Goal: Task Accomplishment & Management: Use online tool/utility

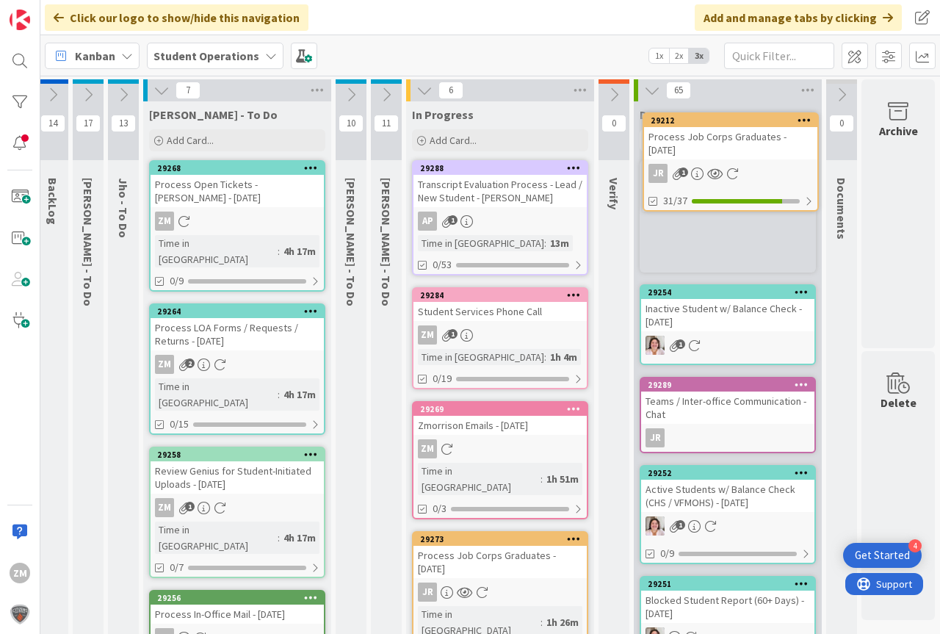
scroll to position [0, 54]
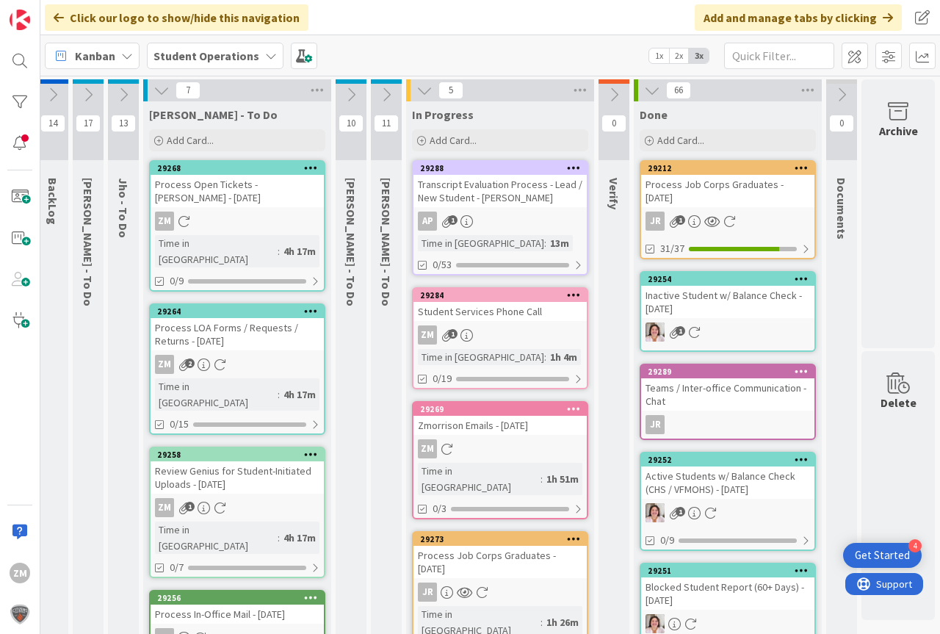
click at [473, 334] on div "ZM 1" at bounding box center [499, 334] width 173 height 19
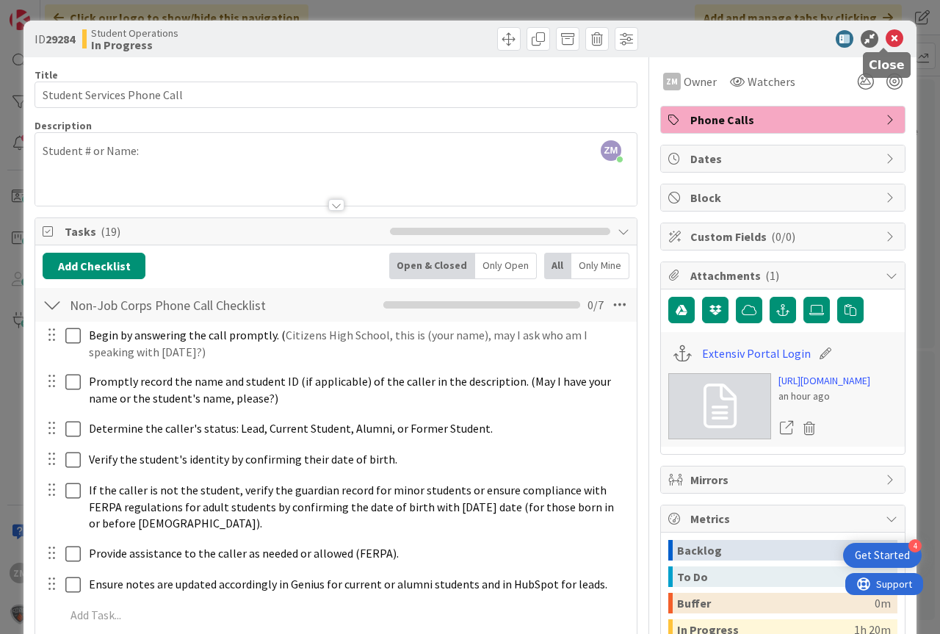
click at [885, 34] on icon at bounding box center [894, 39] width 18 height 18
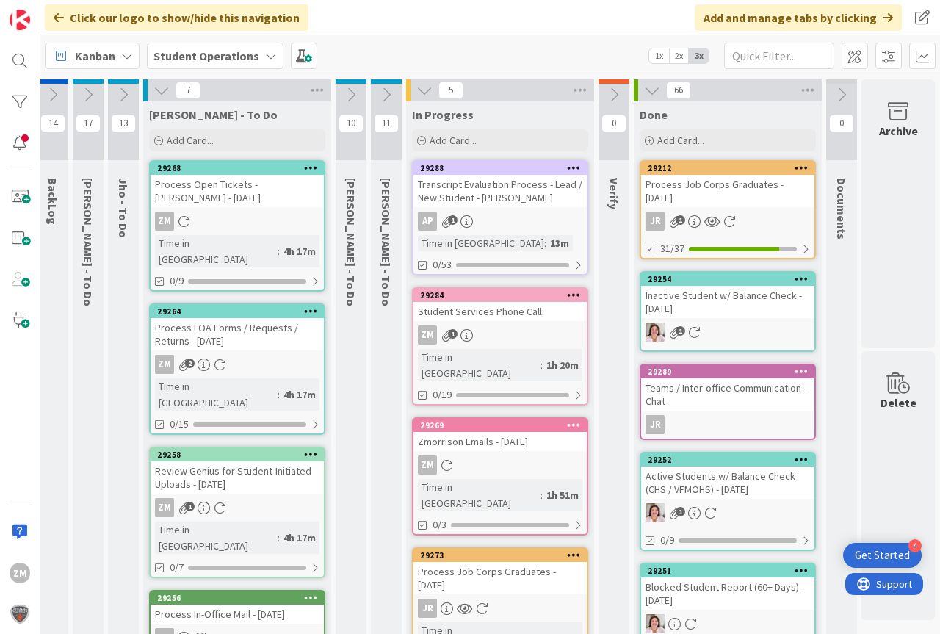
click at [567, 294] on icon at bounding box center [574, 294] width 14 height 10
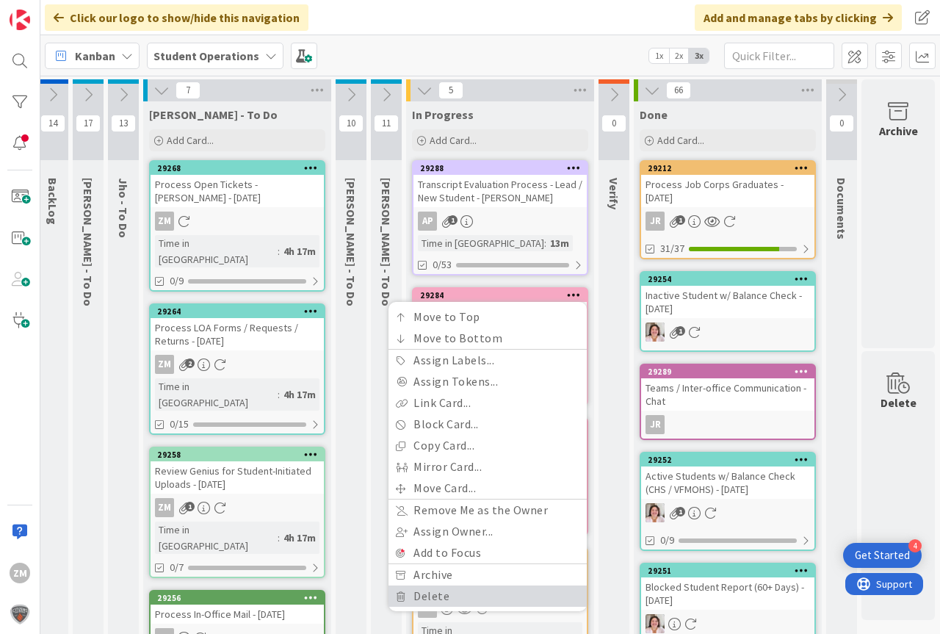
click at [424, 597] on link "Delete" at bounding box center [487, 595] width 198 height 21
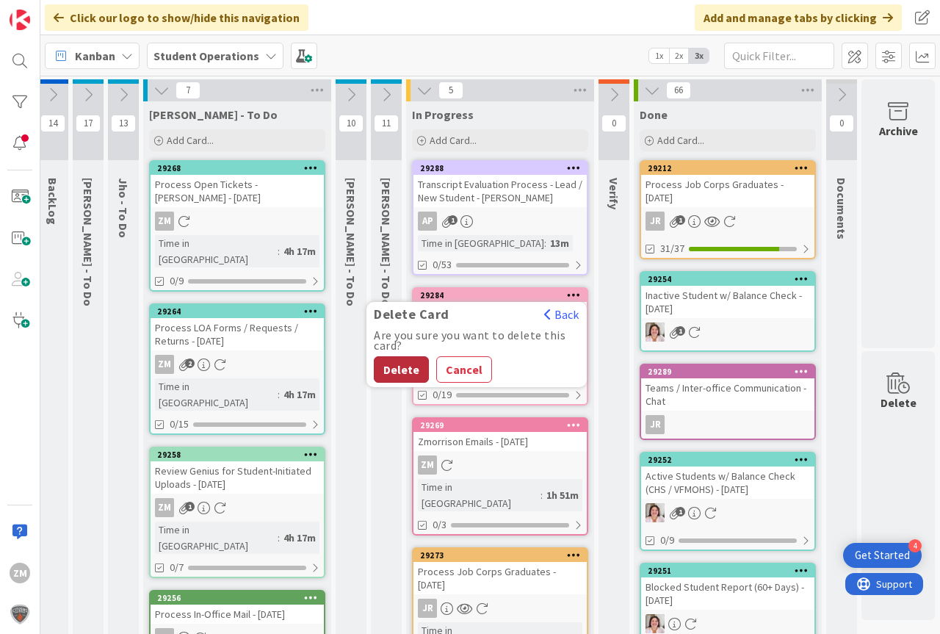
click at [392, 363] on button "Delete" at bounding box center [401, 369] width 55 height 26
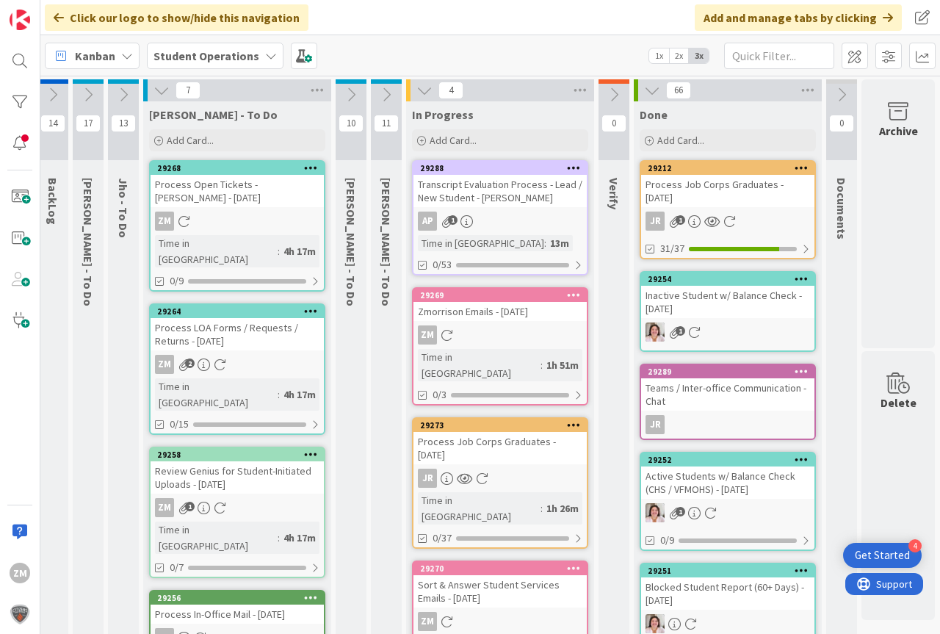
click at [567, 298] on icon at bounding box center [574, 294] width 14 height 10
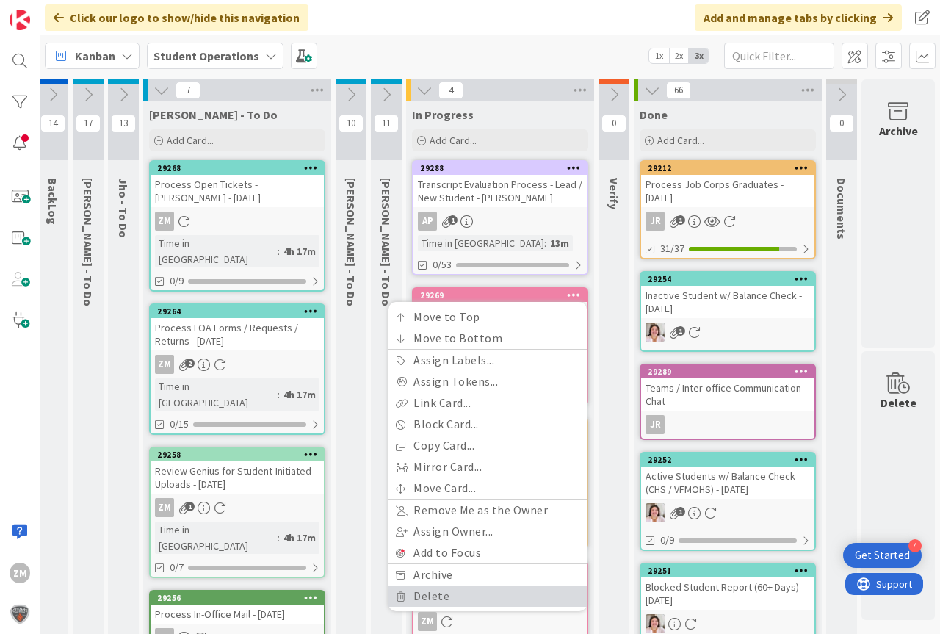
click at [410, 595] on link "Delete" at bounding box center [487, 595] width 198 height 21
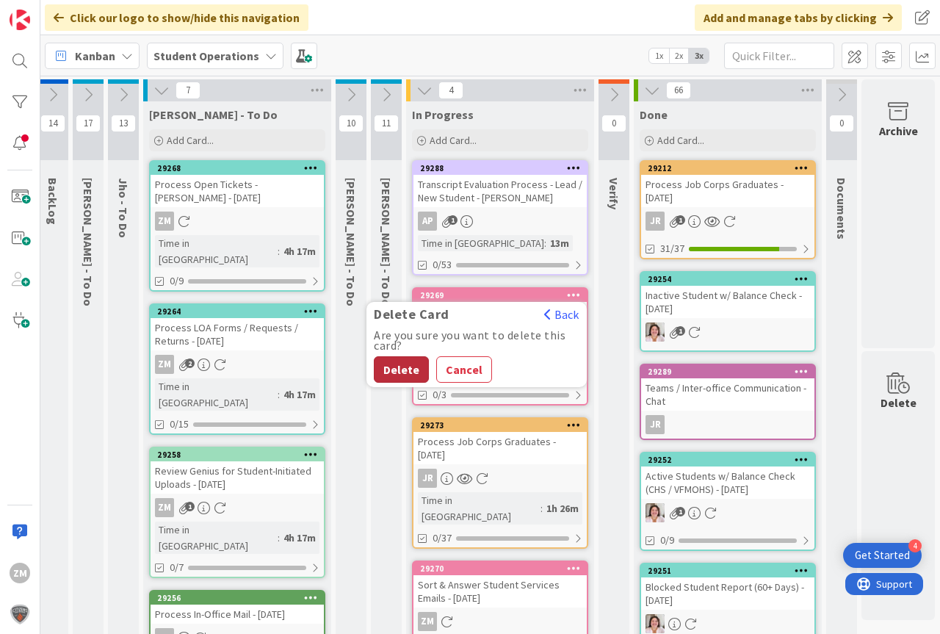
click at [390, 362] on button "Delete" at bounding box center [401, 369] width 55 height 26
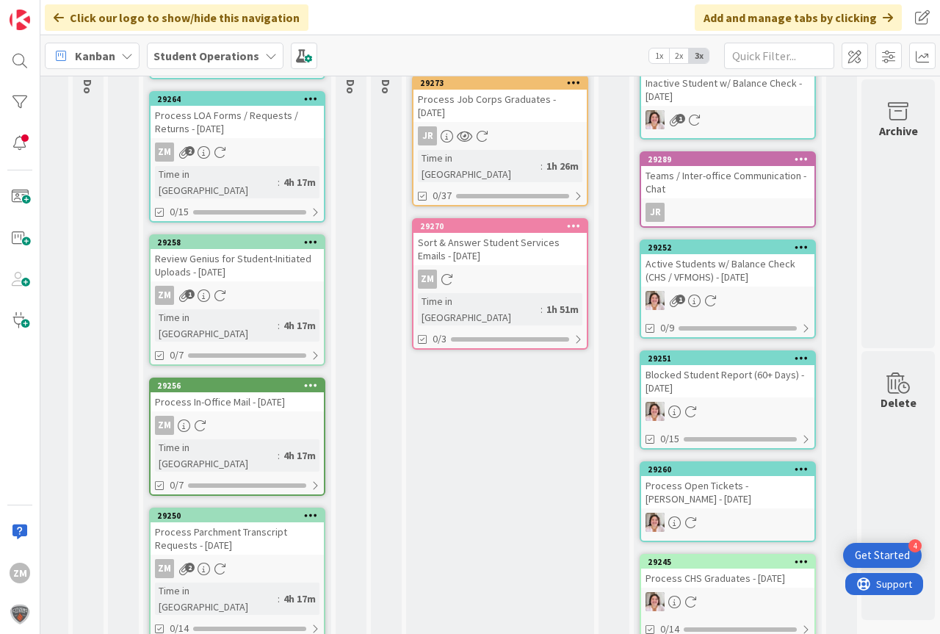
scroll to position [0, 54]
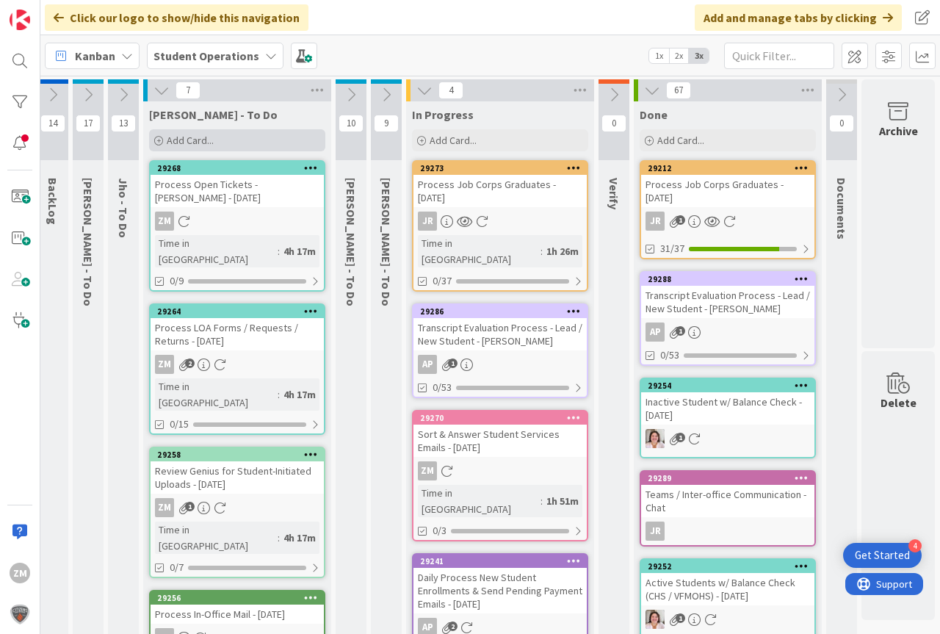
click at [173, 136] on span "Add Card..." at bounding box center [190, 140] width 47 height 13
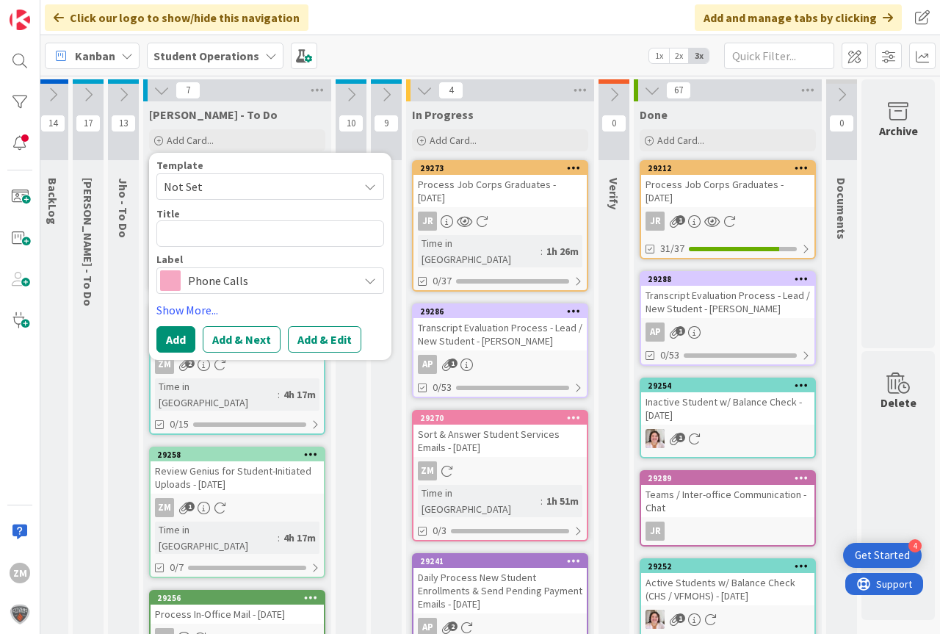
click at [366, 181] on span "Not Set" at bounding box center [270, 186] width 228 height 26
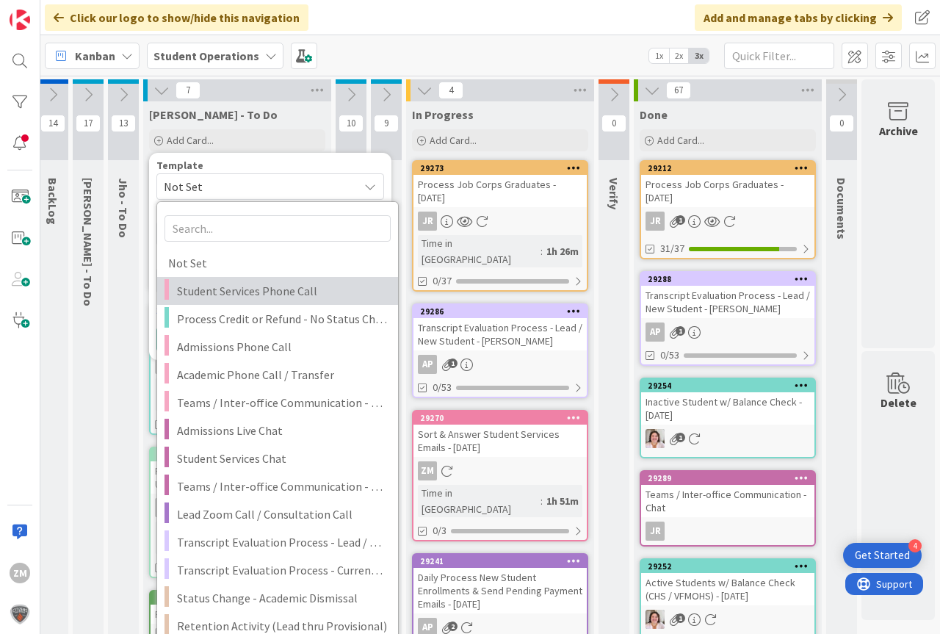
click at [196, 285] on span "Student Services Phone Call" at bounding box center [282, 290] width 210 height 19
type textarea "x"
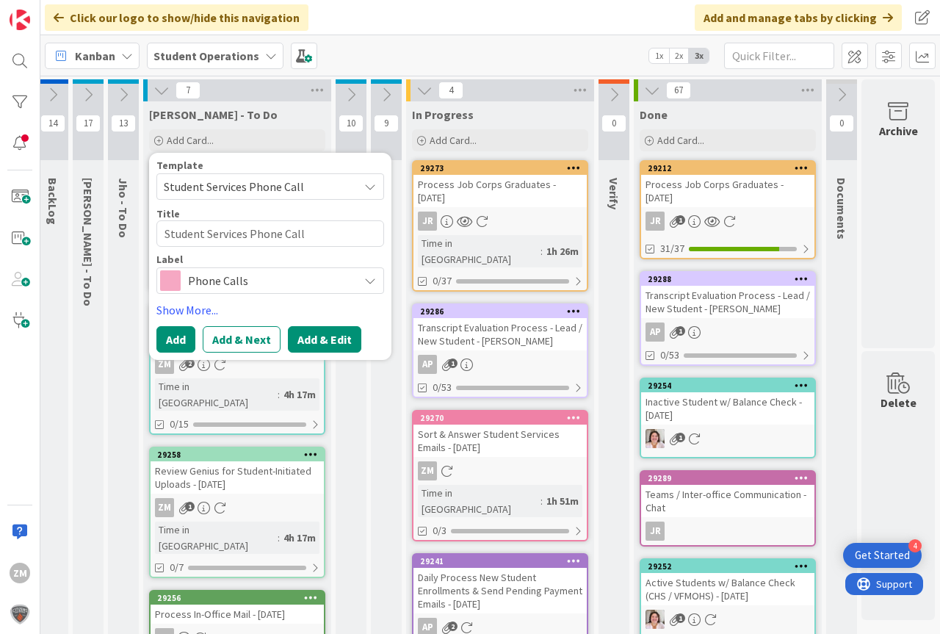
click at [319, 338] on button "Add & Edit" at bounding box center [324, 339] width 73 height 26
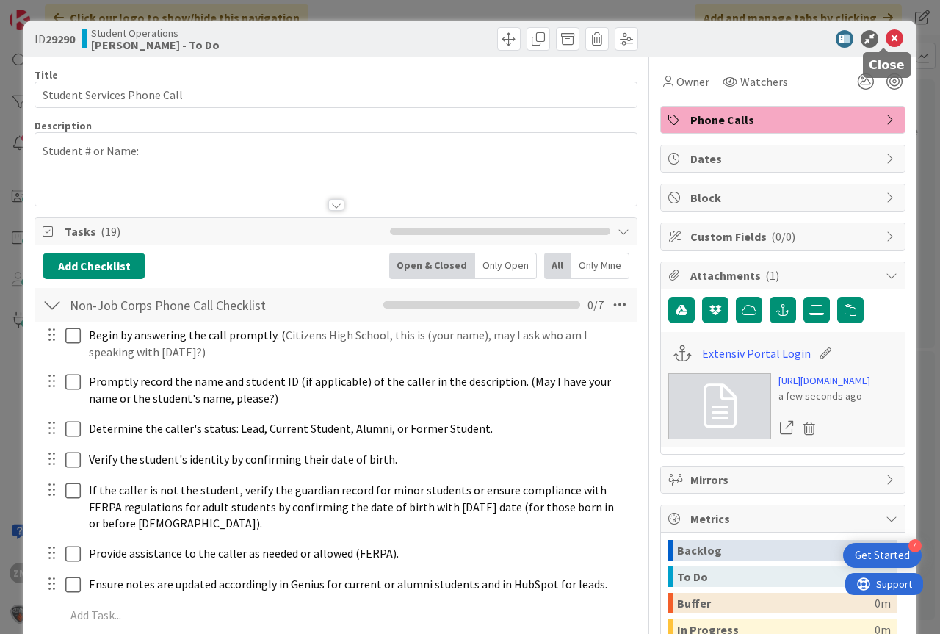
click at [885, 37] on icon at bounding box center [894, 39] width 18 height 18
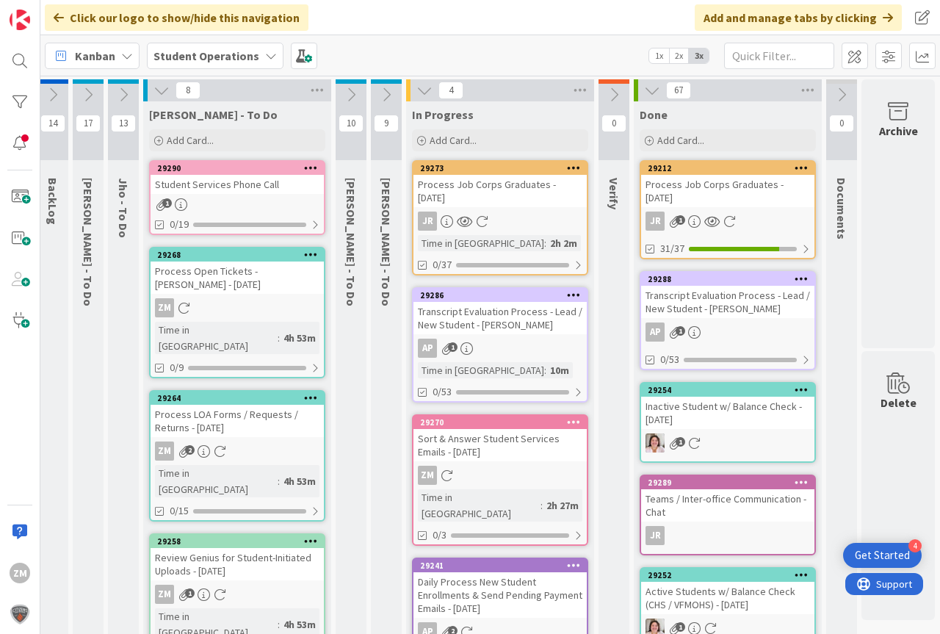
click at [304, 169] on icon at bounding box center [311, 167] width 14 height 10
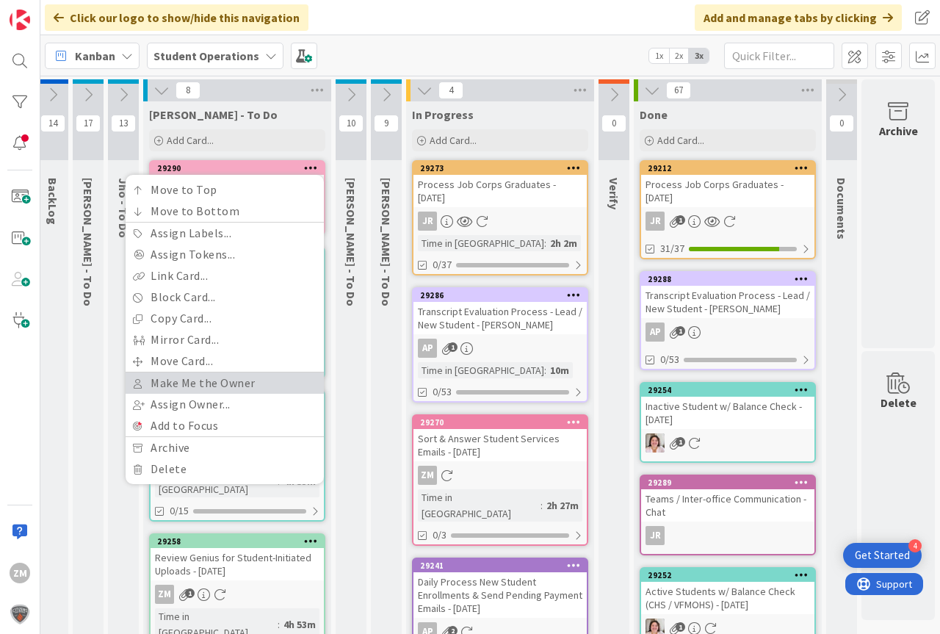
click at [188, 383] on link "Make Me the Owner" at bounding box center [225, 382] width 198 height 21
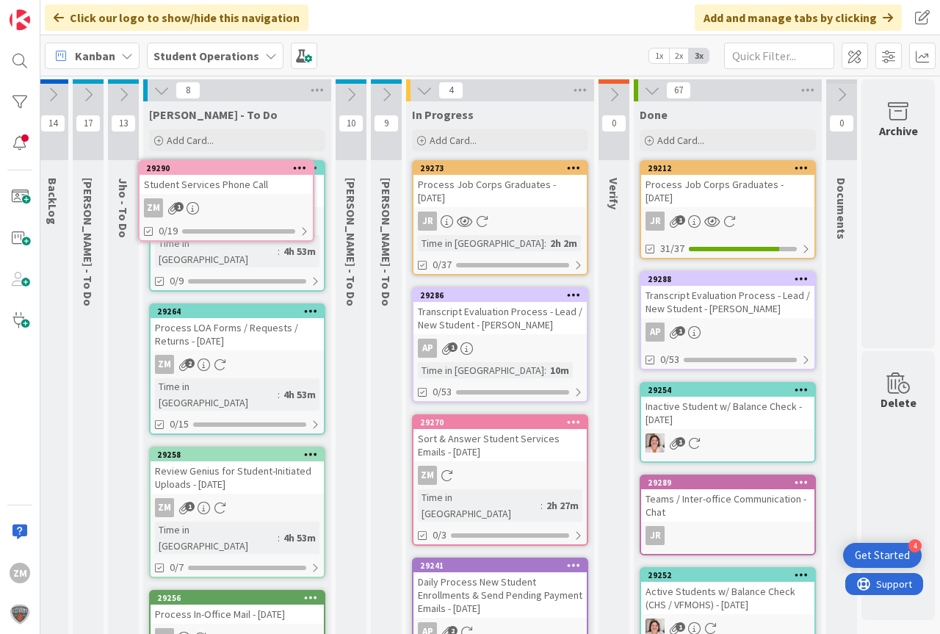
scroll to position [0, 46]
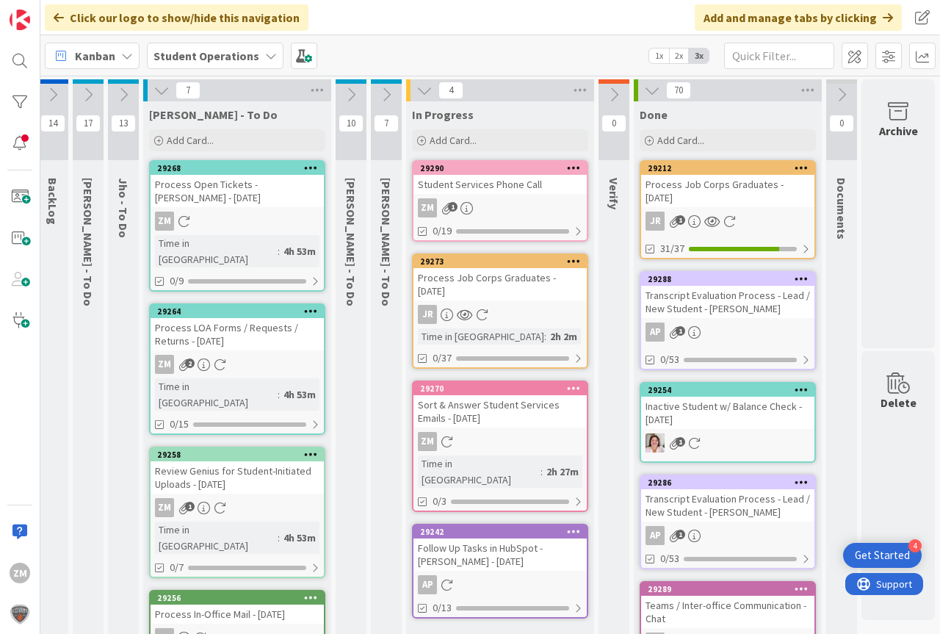
click at [517, 191] on div "Student Services Phone Call" at bounding box center [499, 184] width 173 height 19
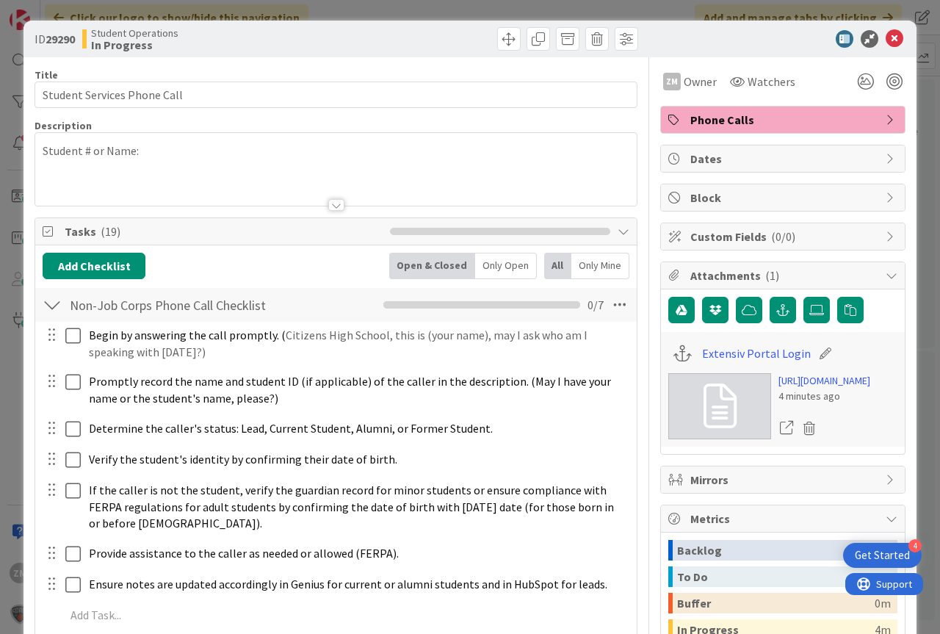
click at [172, 155] on div "Student # or Name:" at bounding box center [335, 169] width 601 height 73
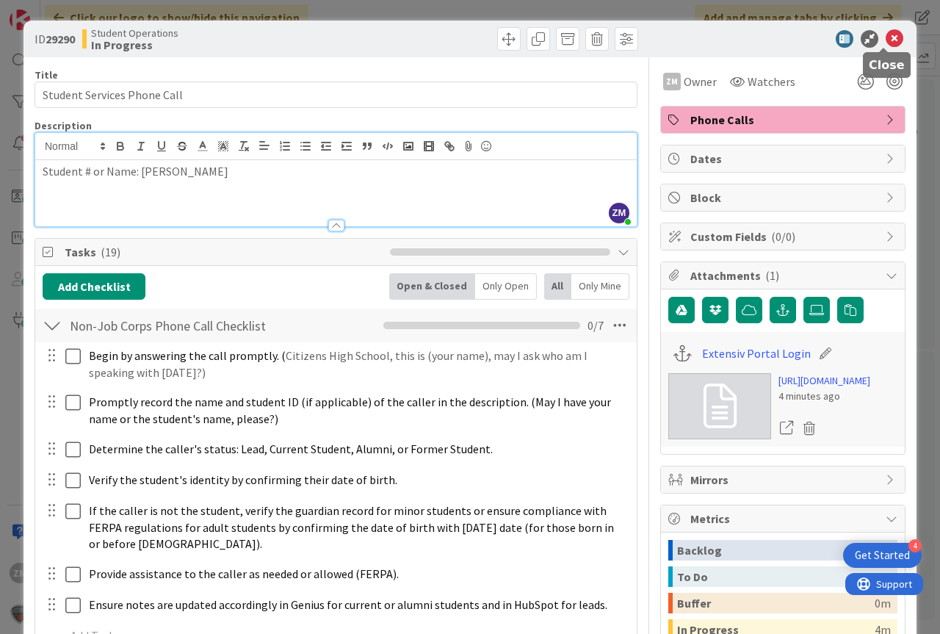
click at [887, 38] on icon at bounding box center [894, 39] width 18 height 18
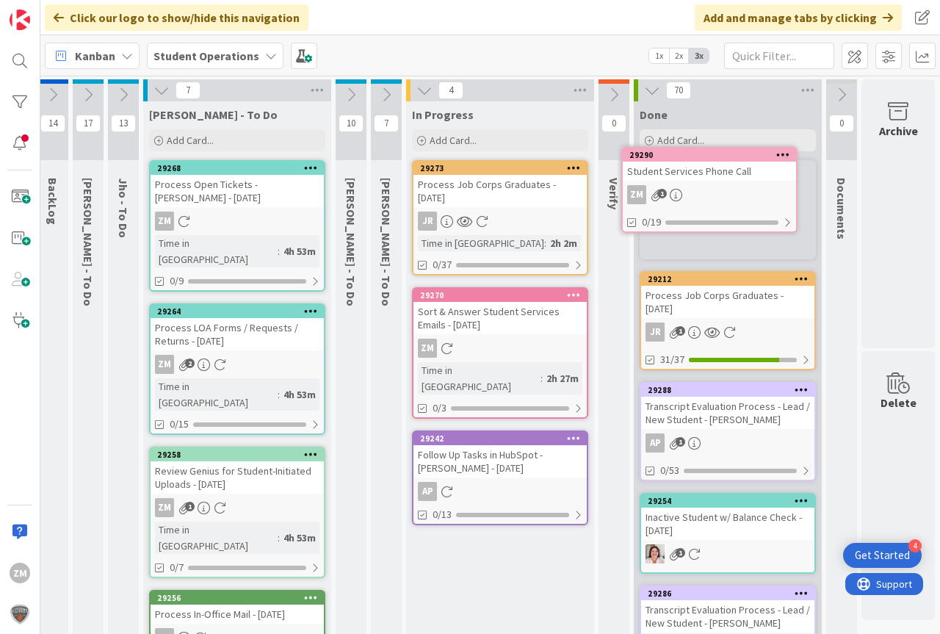
scroll to position [0, 54]
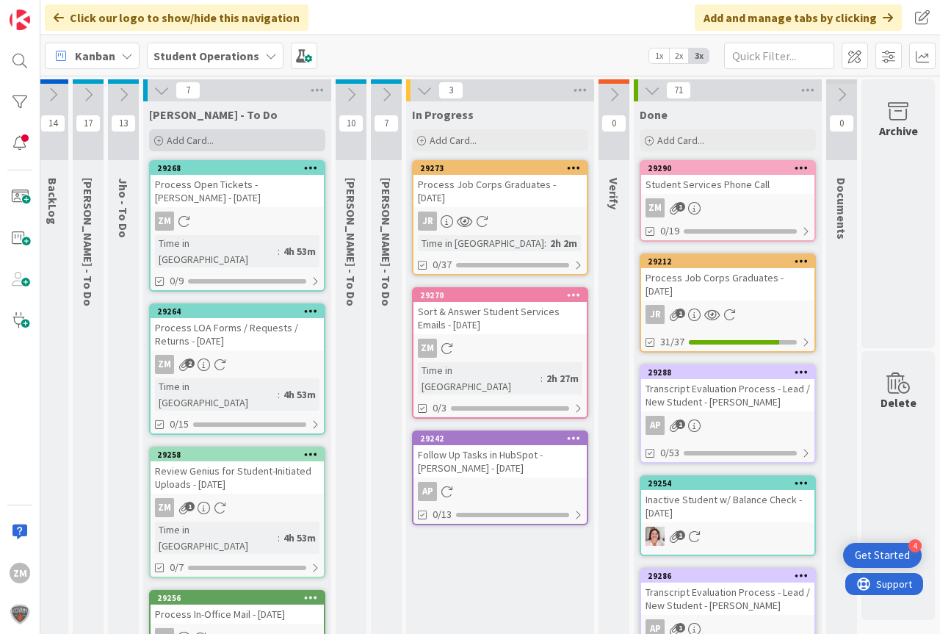
click at [180, 142] on span "Add Card..." at bounding box center [190, 140] width 47 height 13
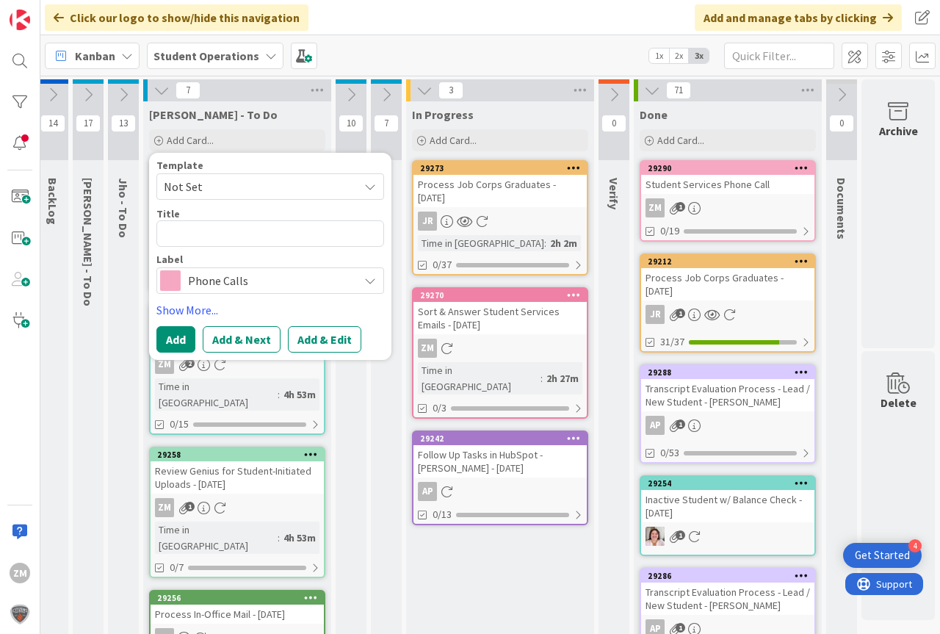
click at [364, 186] on icon at bounding box center [370, 187] width 12 height 12
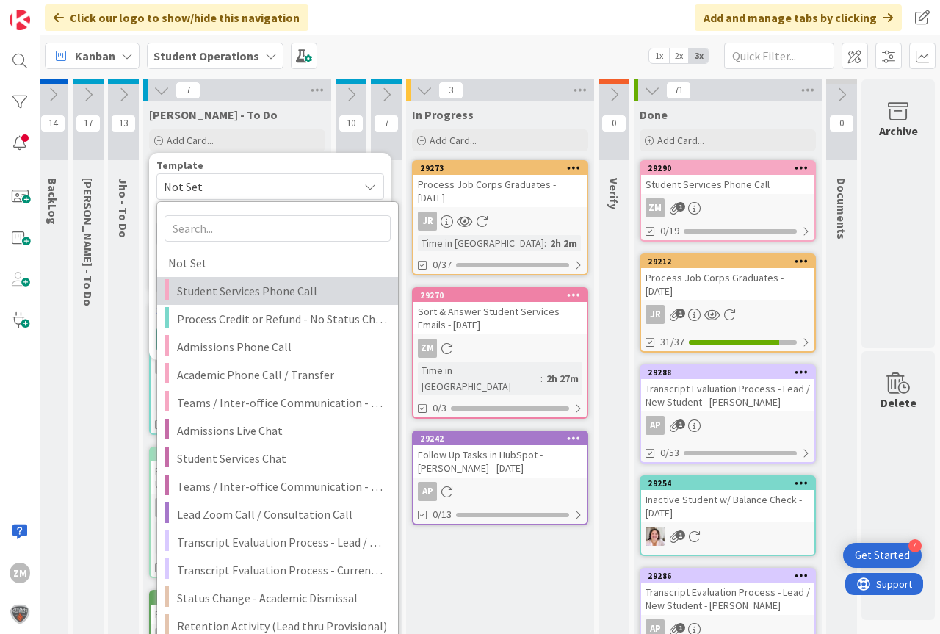
click at [192, 294] on span "Student Services Phone Call" at bounding box center [282, 290] width 210 height 19
type textarea "x"
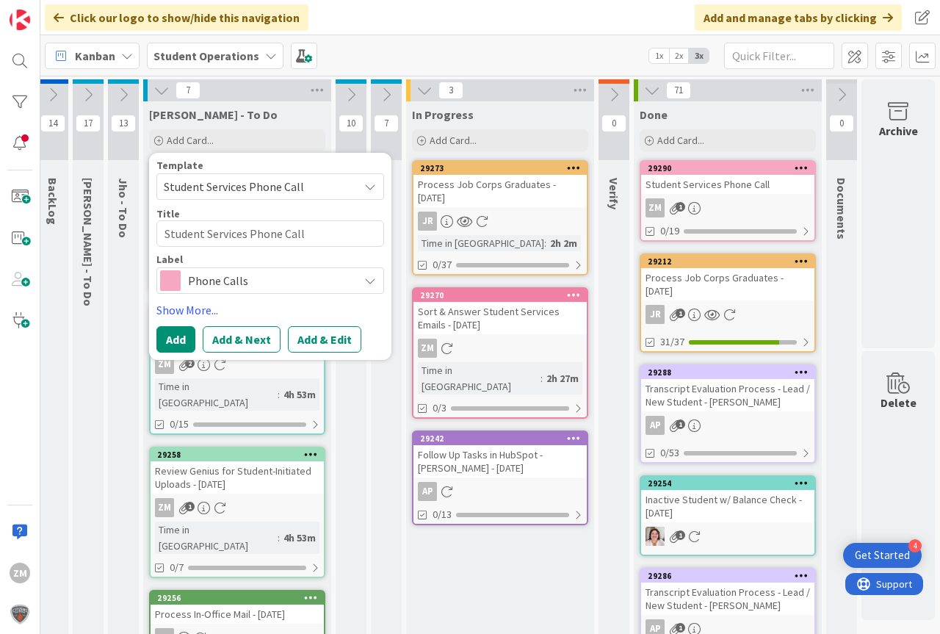
click at [297, 339] on button "Add & Edit" at bounding box center [324, 339] width 73 height 26
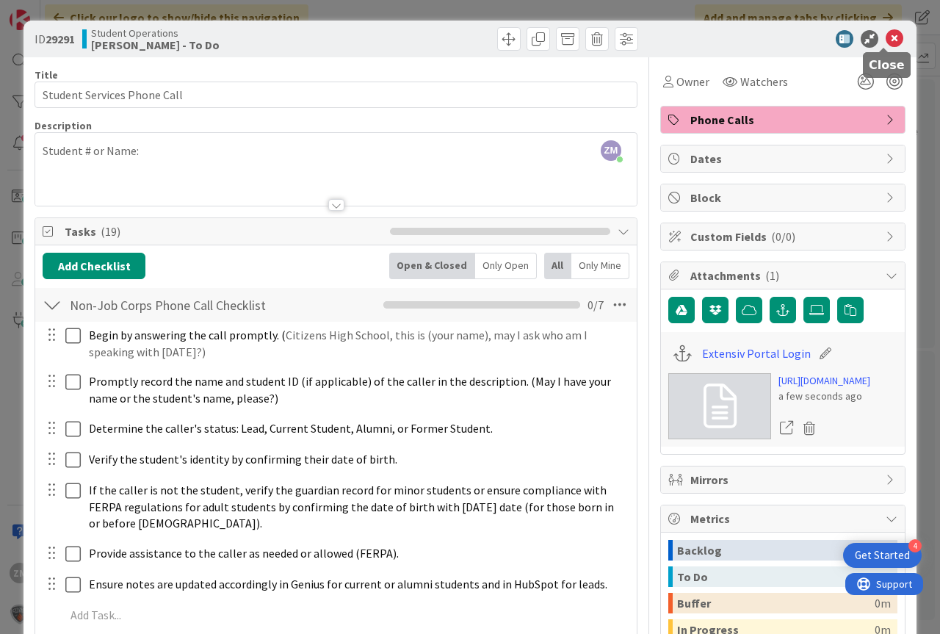
click at [885, 38] on icon at bounding box center [894, 39] width 18 height 18
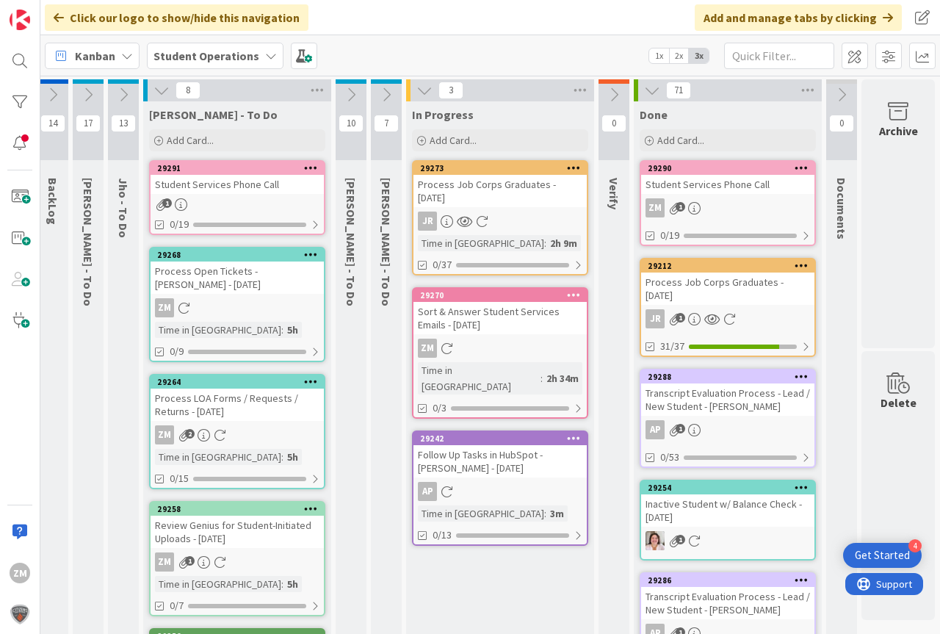
click at [202, 201] on div "1" at bounding box center [236, 204] width 173 height 12
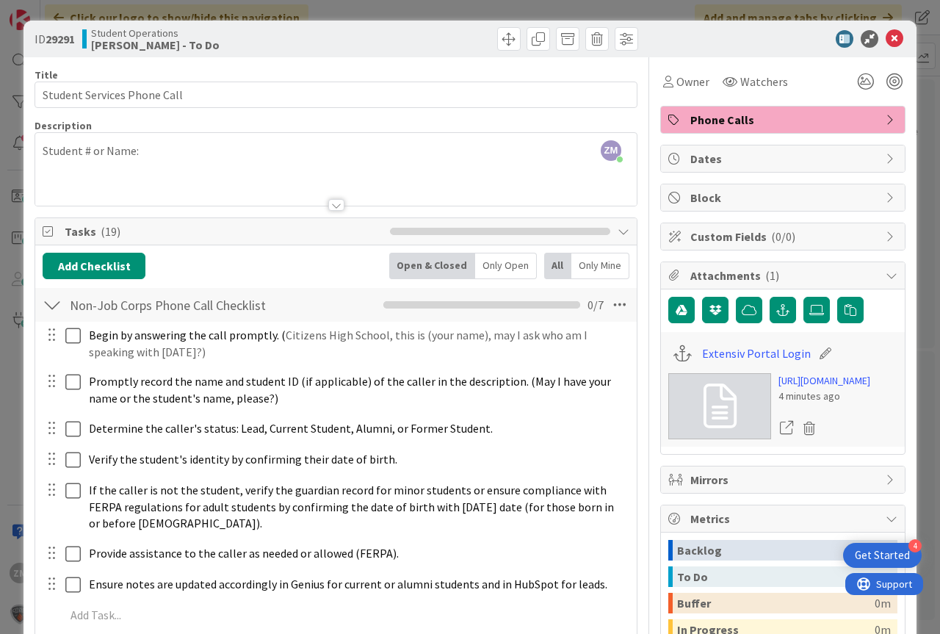
click at [156, 153] on div "ZM [PERSON_NAME] just joined Student # or Name:" at bounding box center [335, 169] width 601 height 73
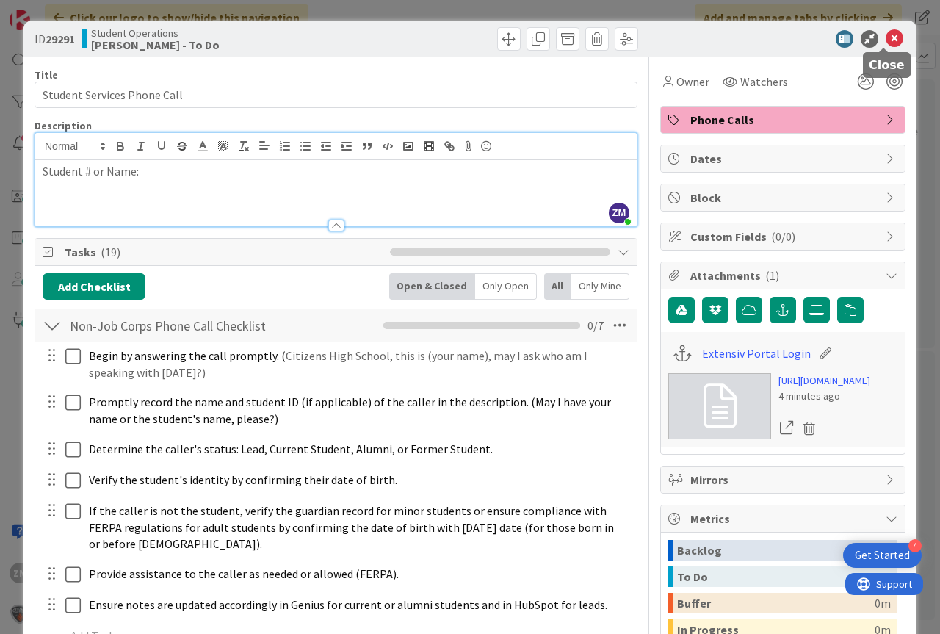
click at [885, 43] on icon at bounding box center [894, 39] width 18 height 18
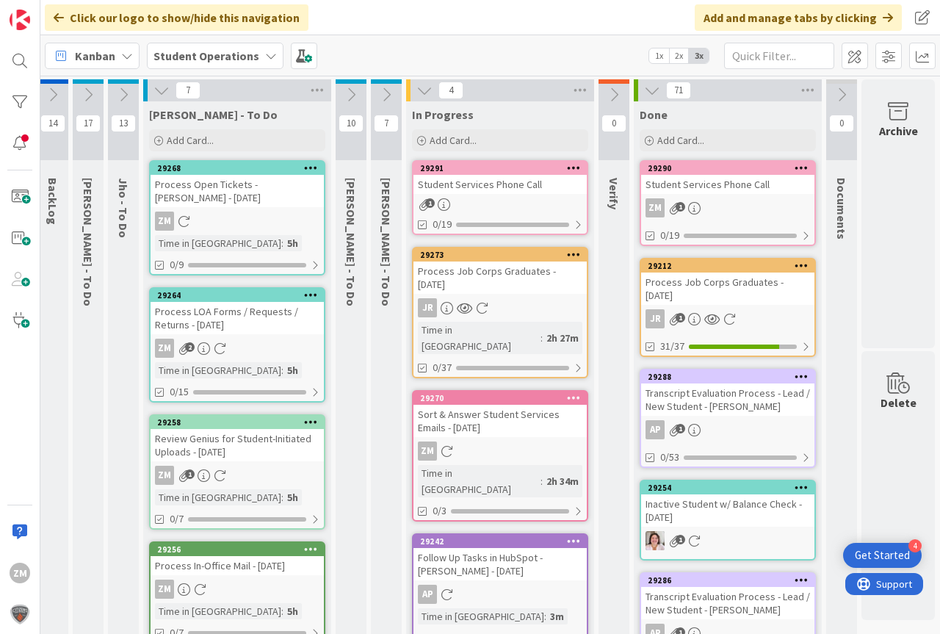
click at [567, 165] on icon at bounding box center [574, 167] width 14 height 10
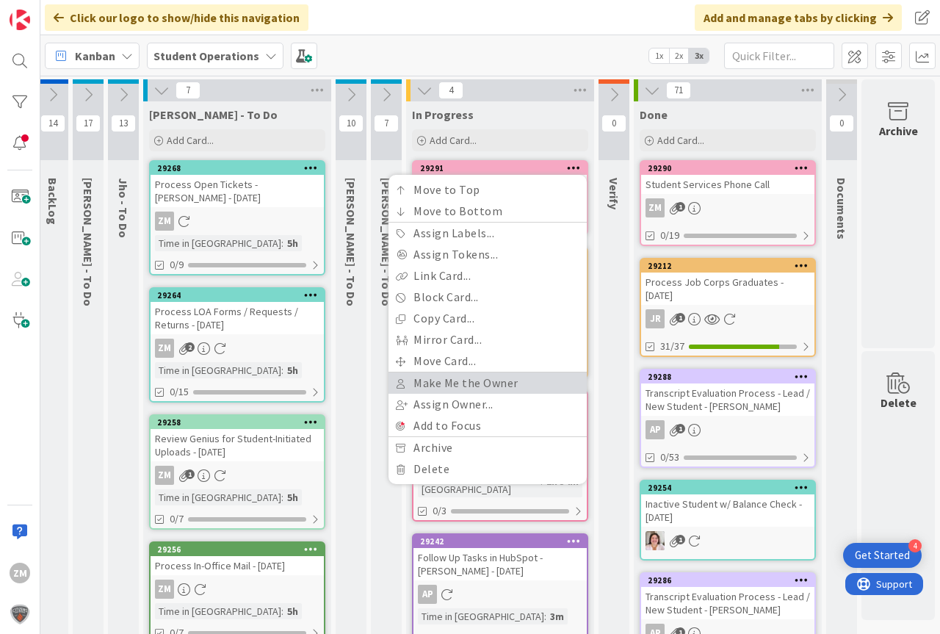
click at [484, 385] on link "Make Me the Owner" at bounding box center [487, 382] width 198 height 21
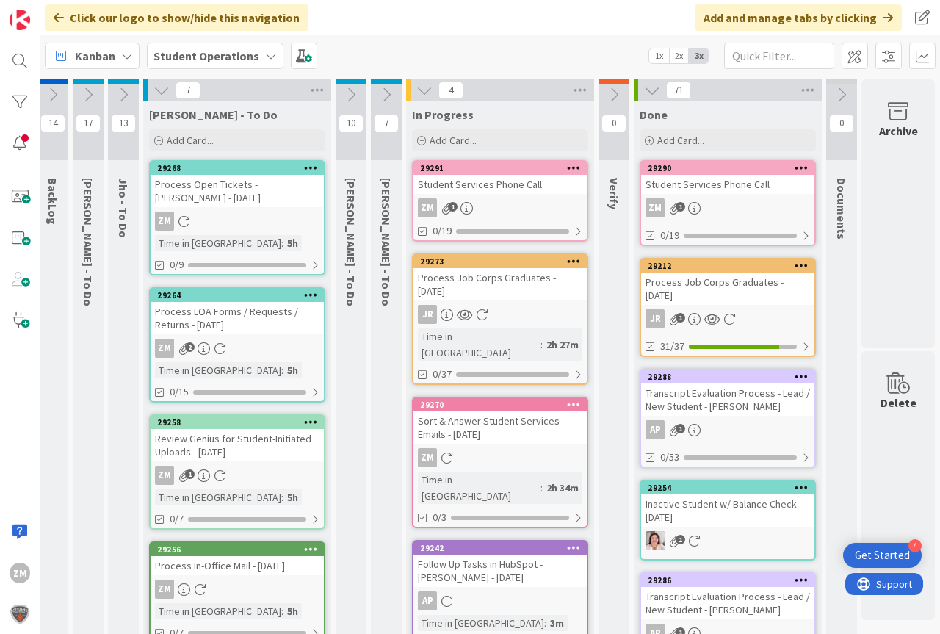
click at [447, 184] on div "Student Services Phone Call" at bounding box center [499, 184] width 173 height 19
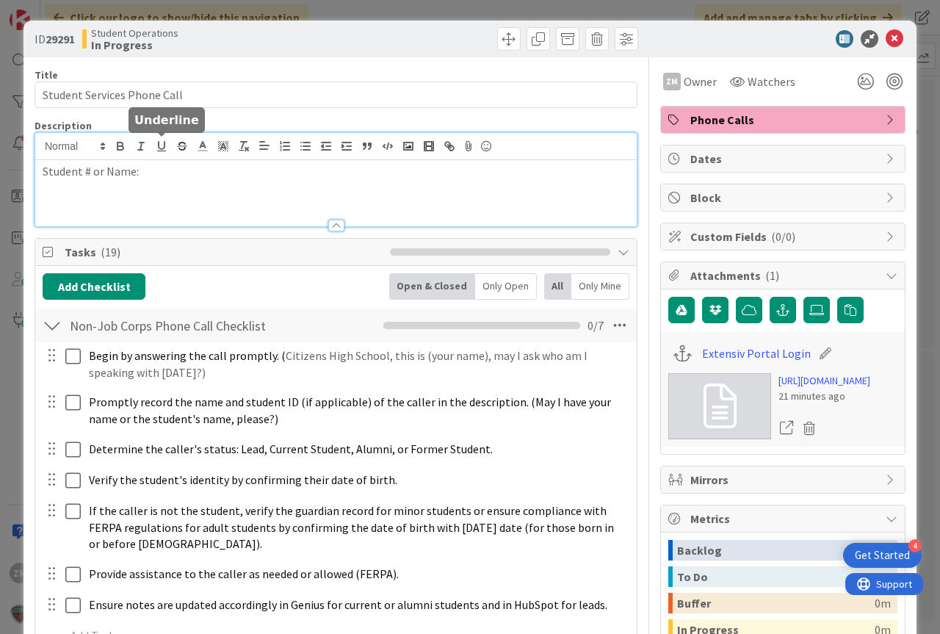
click at [166, 151] on div "Student # or Name:" at bounding box center [335, 179] width 601 height 93
click at [182, 177] on p "Student # or Name: [PERSON_NAME]" at bounding box center [336, 171] width 587 height 17
click at [885, 36] on icon at bounding box center [894, 39] width 18 height 18
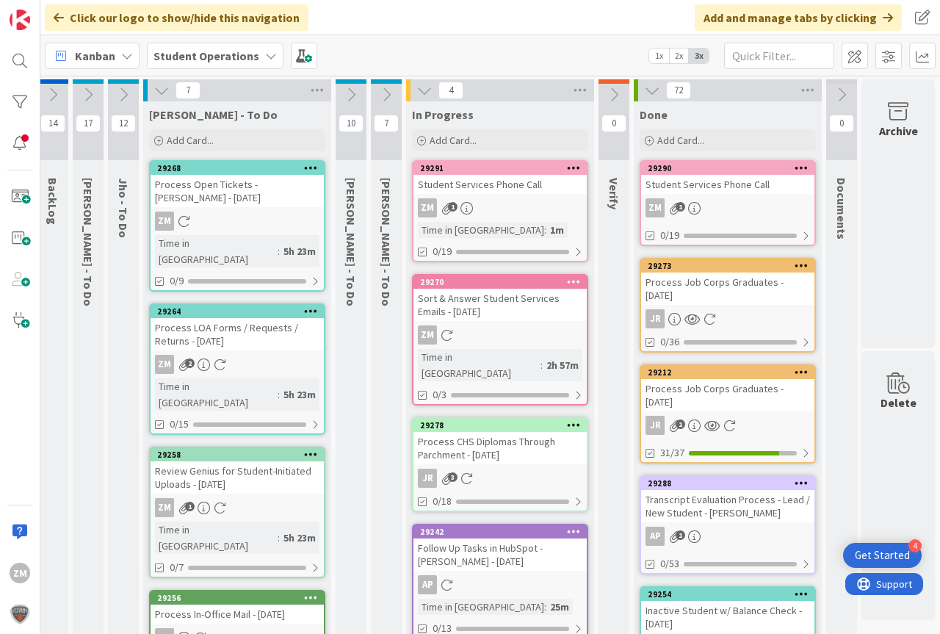
click at [567, 170] on icon at bounding box center [574, 167] width 14 height 10
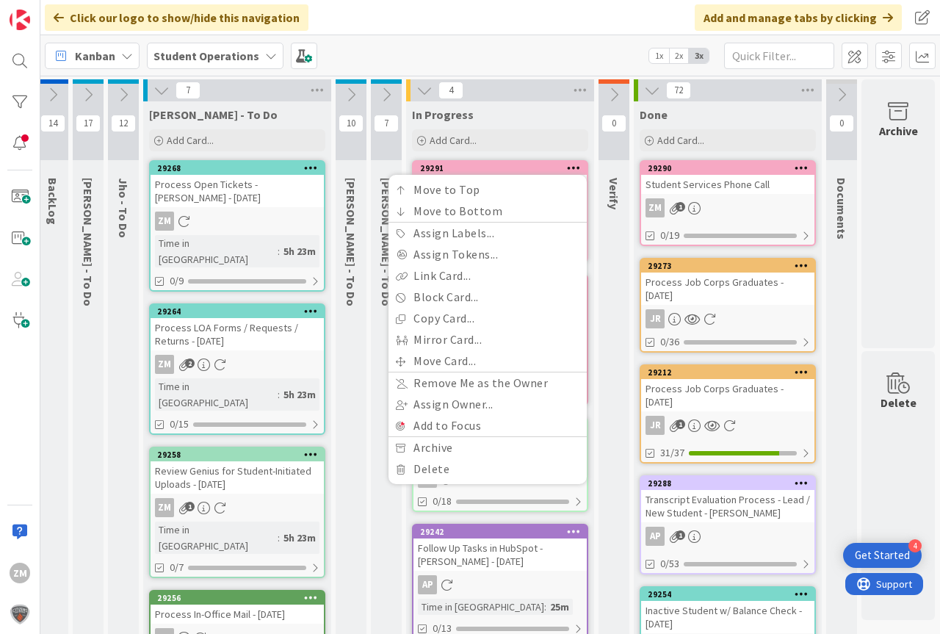
click at [516, 115] on div "In Progress" at bounding box center [500, 114] width 176 height 15
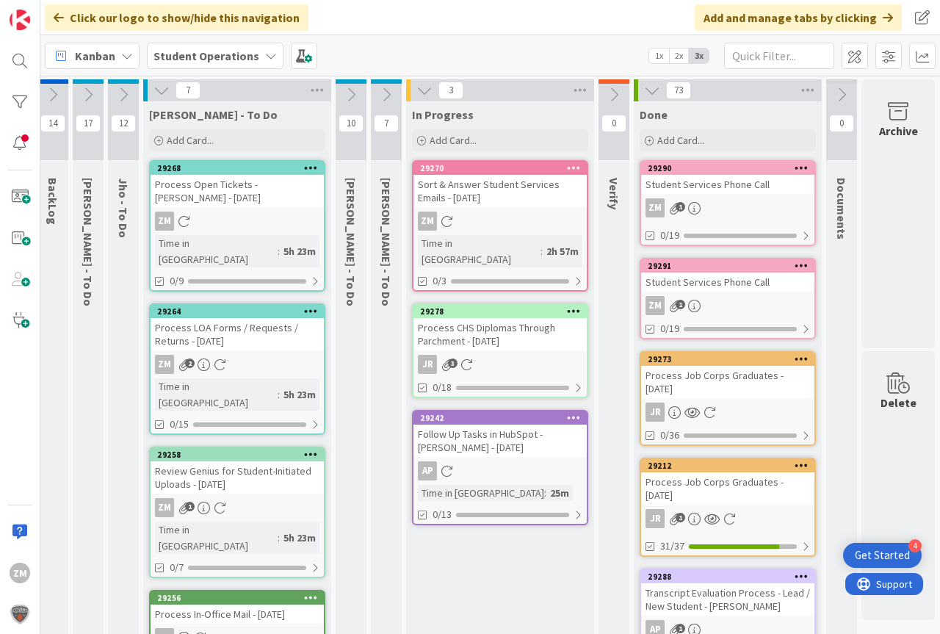
click at [686, 197] on div "29290 Student Services Phone Call ZM 1 0/19" at bounding box center [727, 203] width 176 height 86
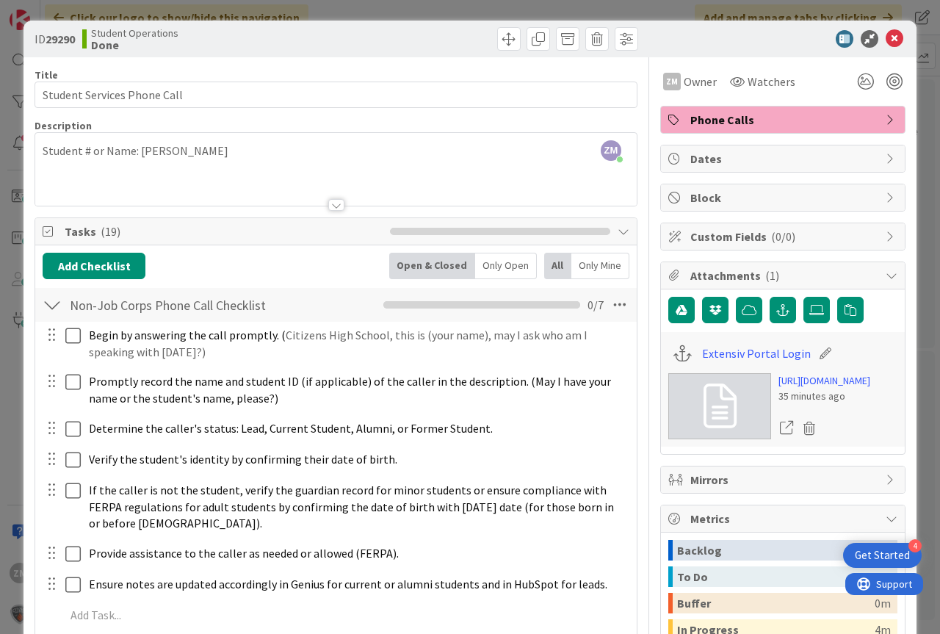
click at [879, 49] on div "ID 29290 Student Operations Done" at bounding box center [469, 39] width 893 height 37
click at [885, 44] on icon at bounding box center [894, 39] width 18 height 18
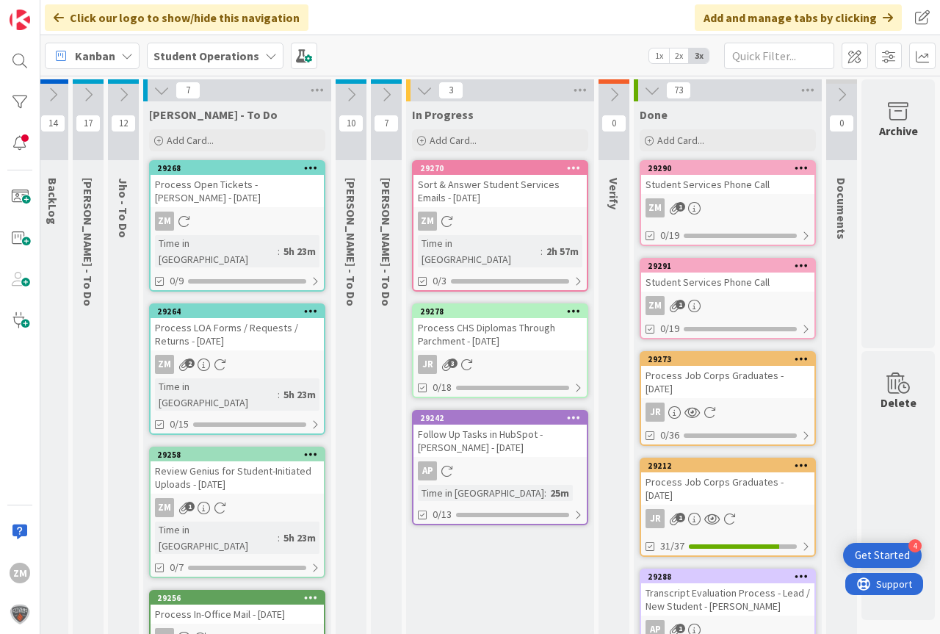
click at [716, 315] on div "29291 Student Services Phone Call ZM 1 0/19" at bounding box center [727, 298] width 176 height 81
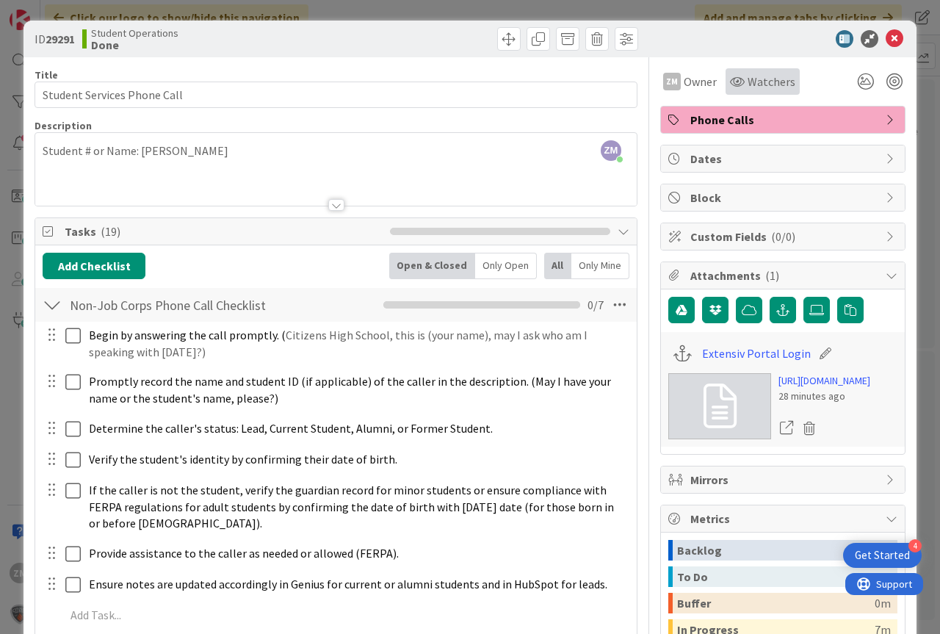
click at [747, 87] on span "Watchers" at bounding box center [771, 82] width 48 height 18
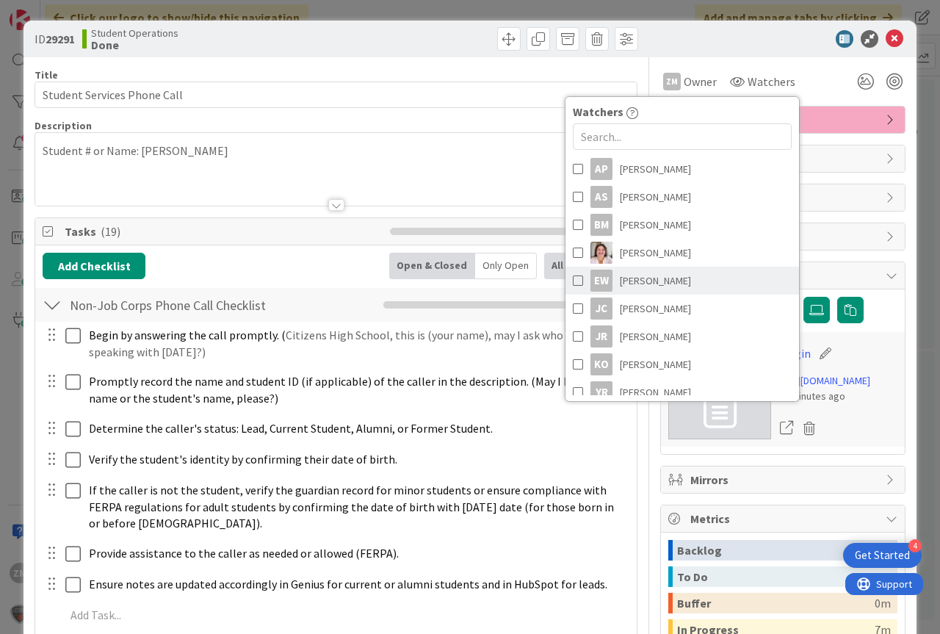
scroll to position [32, 0]
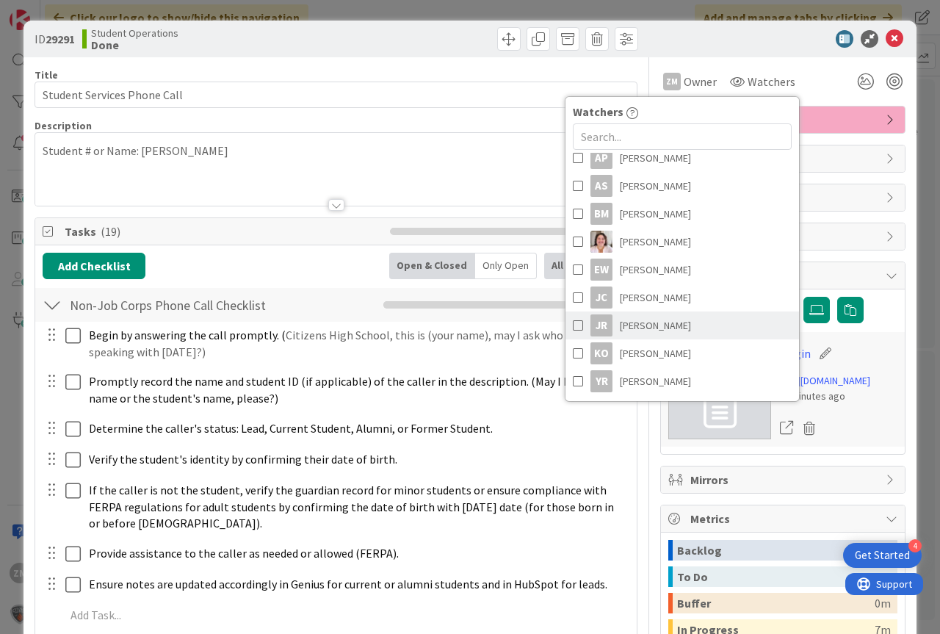
click at [629, 330] on span "[PERSON_NAME]" at bounding box center [655, 325] width 71 height 22
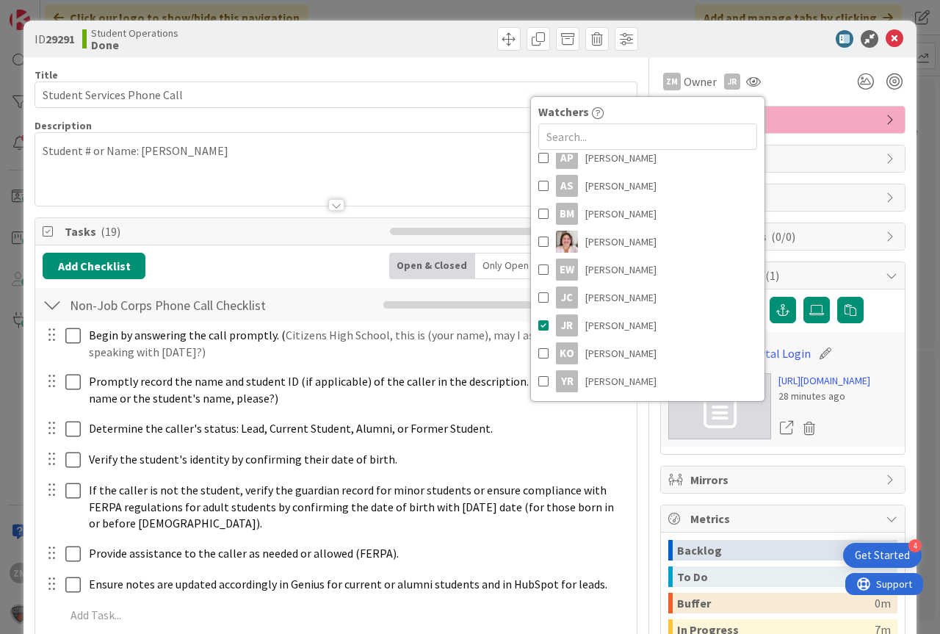
click at [805, 73] on div "ZM Owner JR Watchers AP [PERSON_NAME] AS [PERSON_NAME] BM [PERSON_NAME] [PERSON…" at bounding box center [782, 81] width 245 height 26
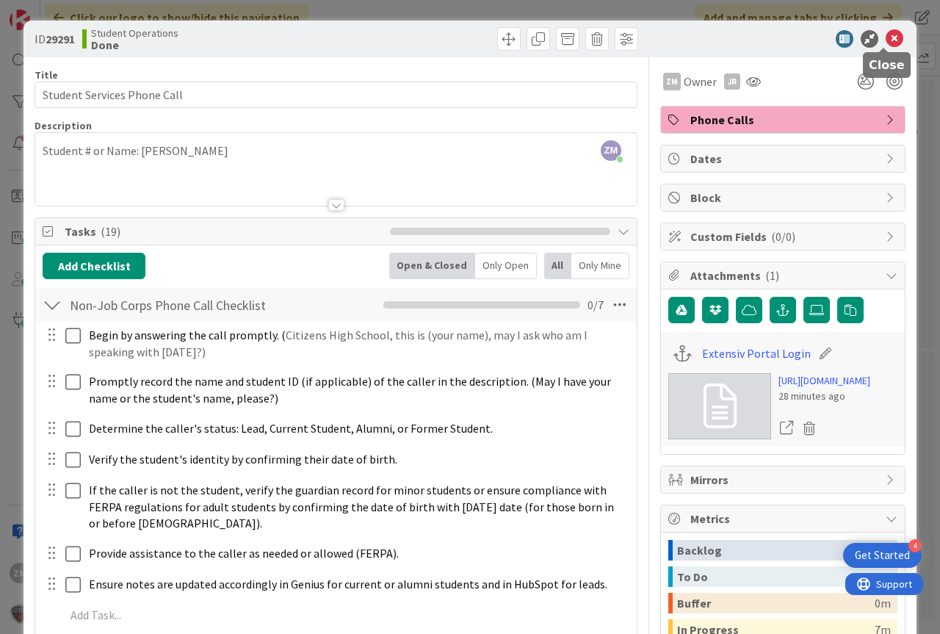
click at [888, 35] on icon at bounding box center [894, 39] width 18 height 18
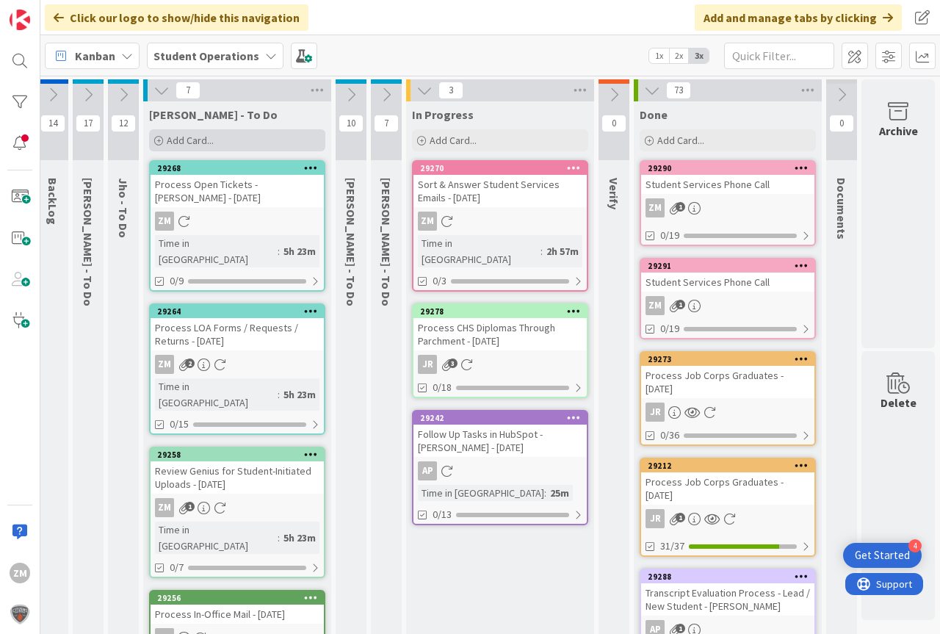
click at [171, 147] on div "Add Card..." at bounding box center [237, 140] width 176 height 22
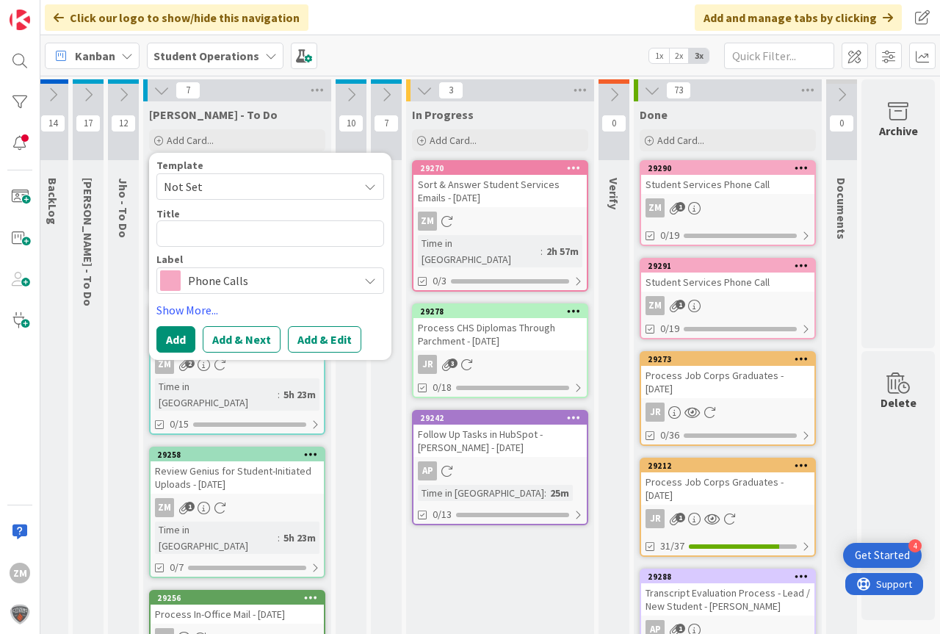
click at [364, 186] on icon at bounding box center [370, 187] width 12 height 12
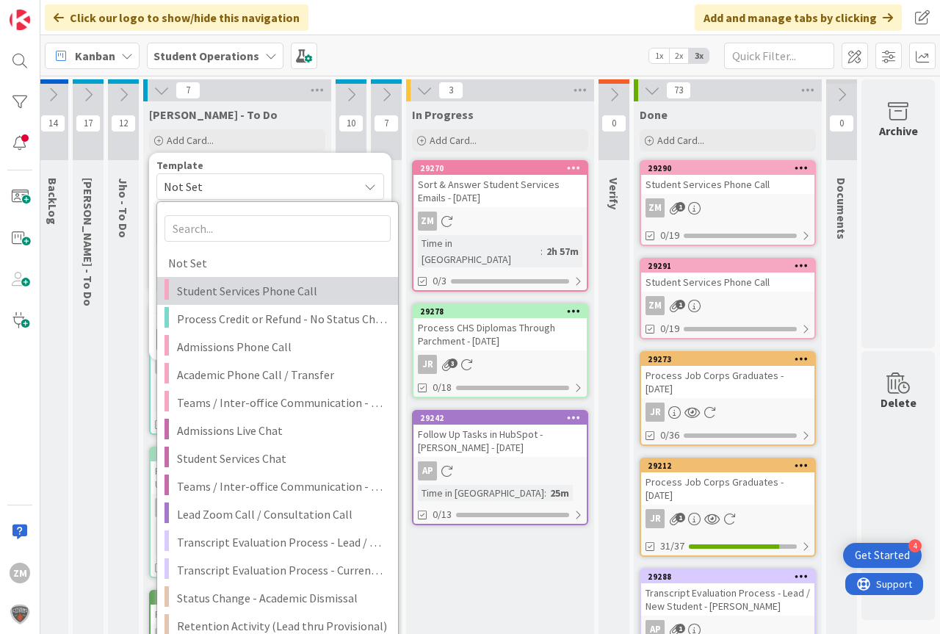
click at [193, 291] on span "Student Services Phone Call" at bounding box center [282, 290] width 210 height 19
type textarea "x"
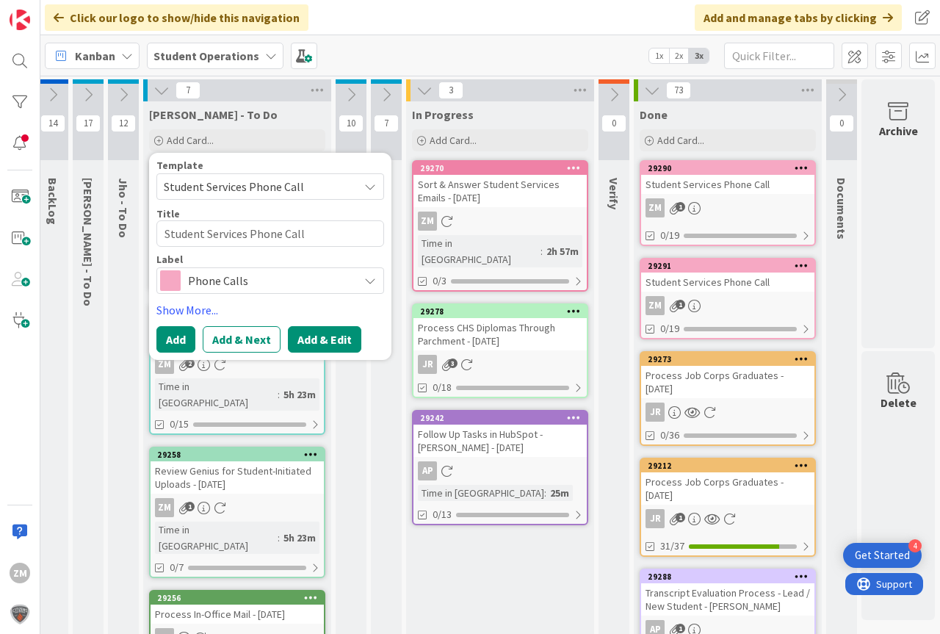
click at [308, 338] on button "Add & Edit" at bounding box center [324, 339] width 73 height 26
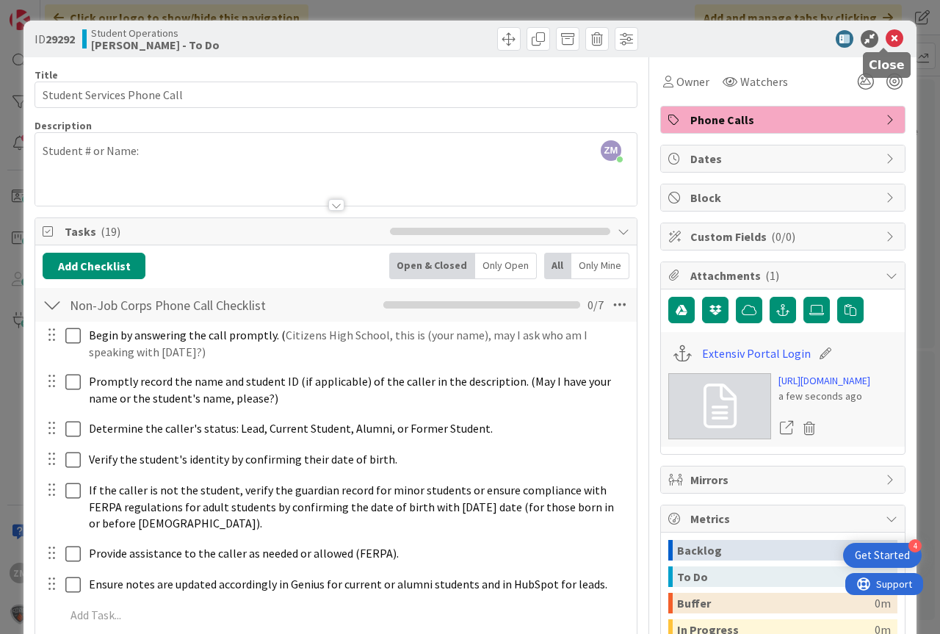
click at [885, 40] on icon at bounding box center [894, 39] width 18 height 18
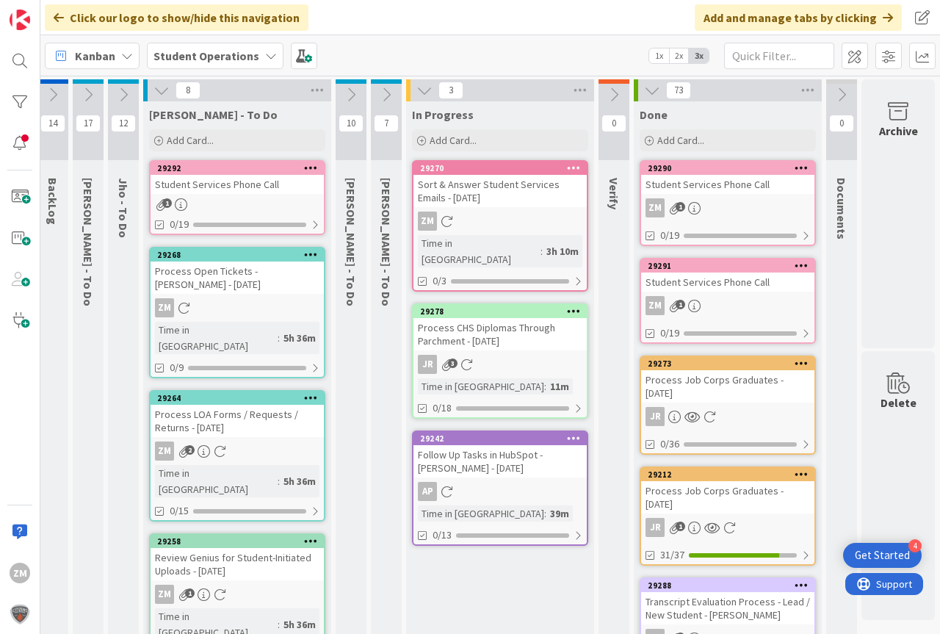
click at [219, 203] on div "1" at bounding box center [236, 204] width 173 height 12
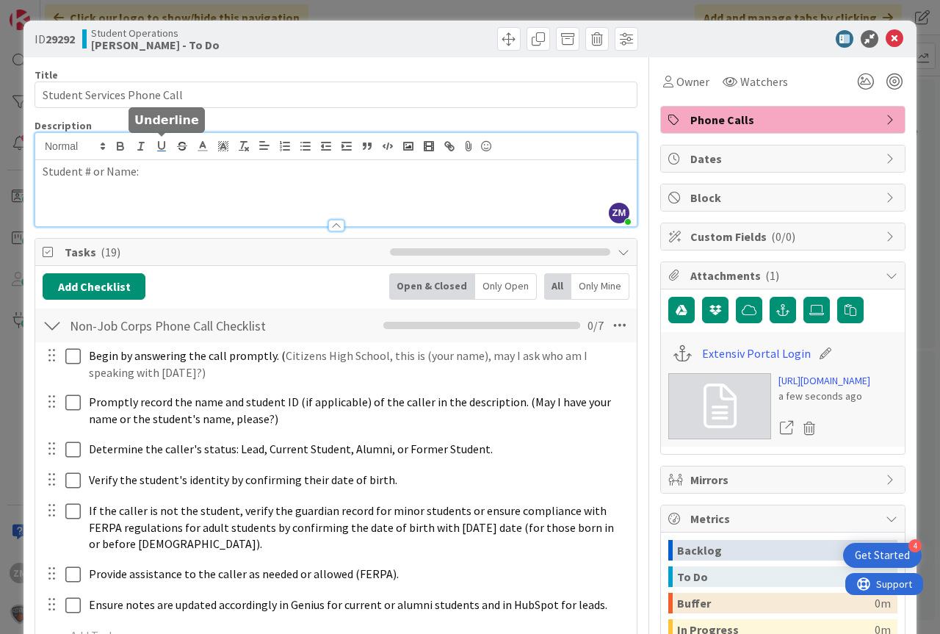
click at [169, 154] on div "ZM [PERSON_NAME] just joined Student # or Name:" at bounding box center [335, 179] width 601 height 93
click at [885, 40] on icon at bounding box center [894, 39] width 18 height 18
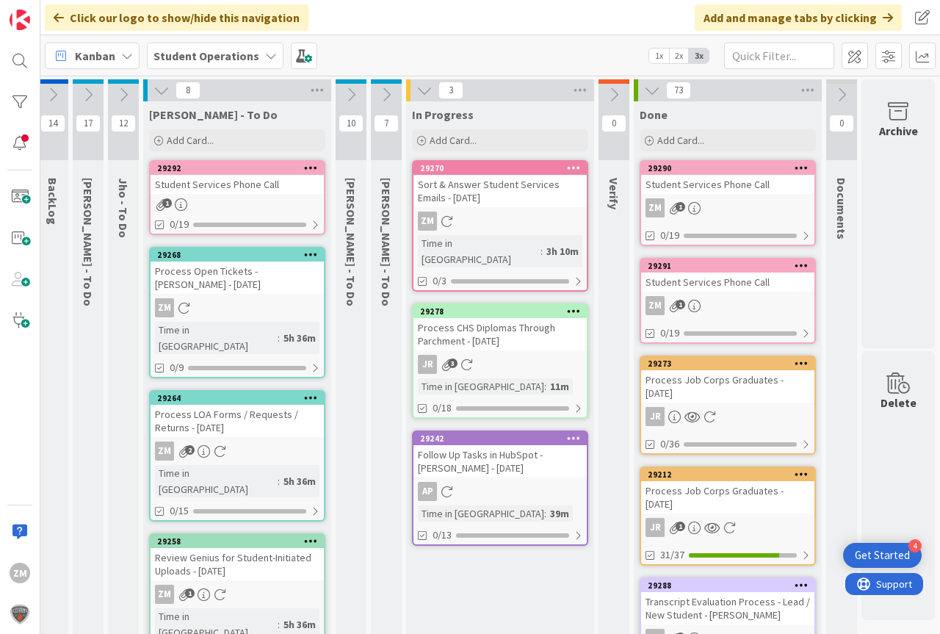
click at [304, 170] on icon at bounding box center [311, 167] width 14 height 10
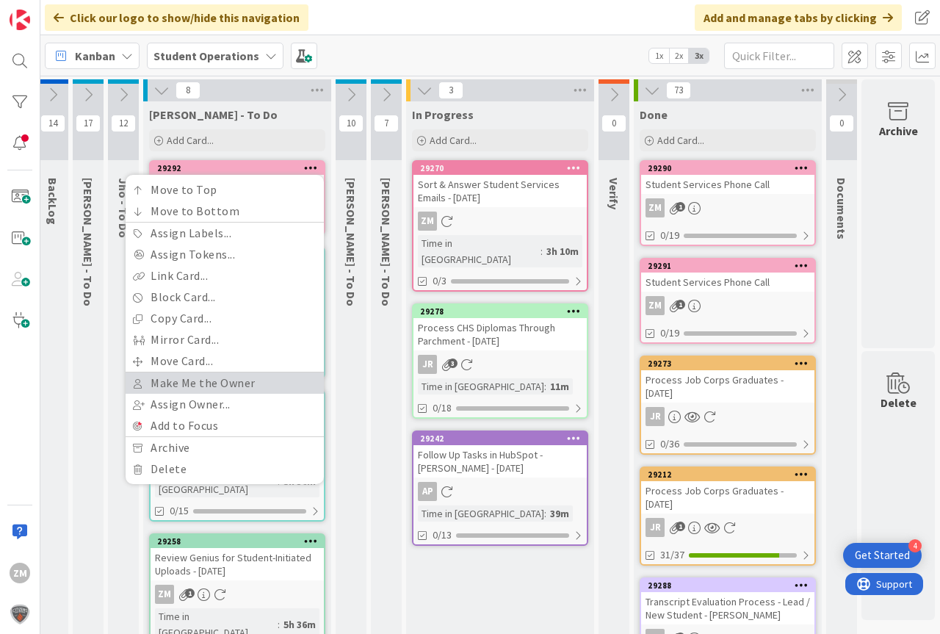
click at [186, 385] on link "Make Me the Owner" at bounding box center [225, 382] width 198 height 21
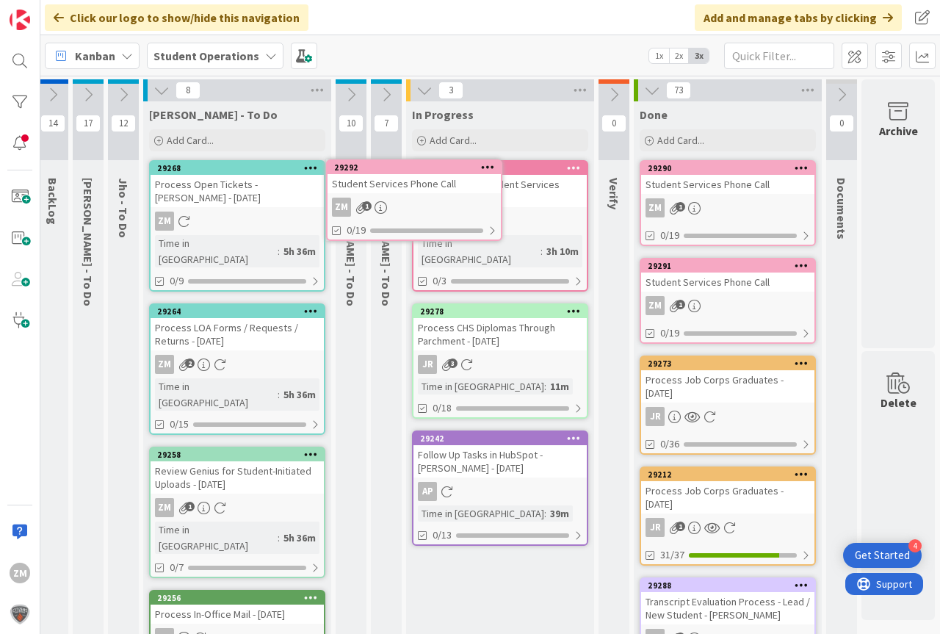
scroll to position [0, 41]
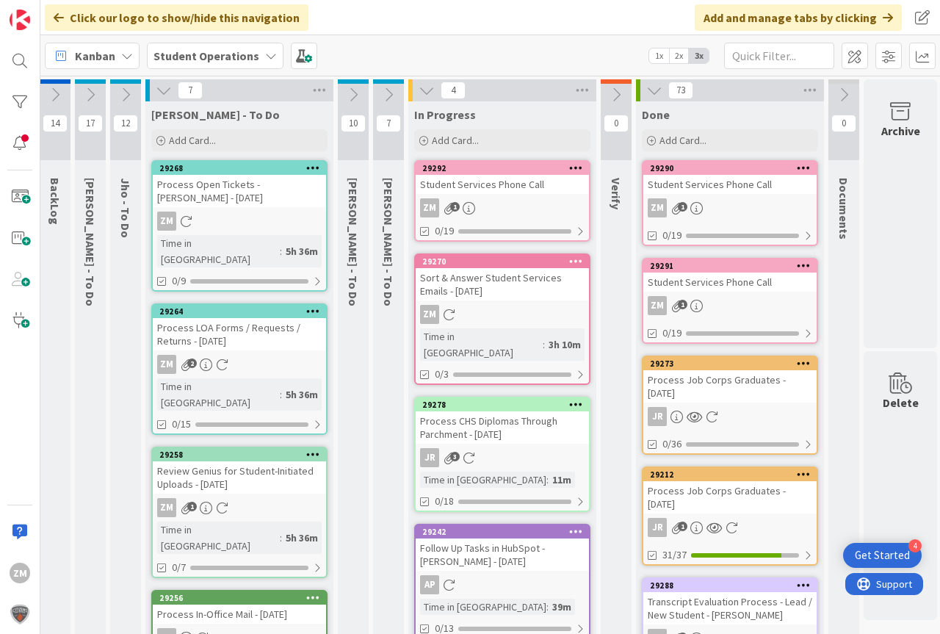
click at [493, 206] on div "ZM 1" at bounding box center [501, 207] width 173 height 19
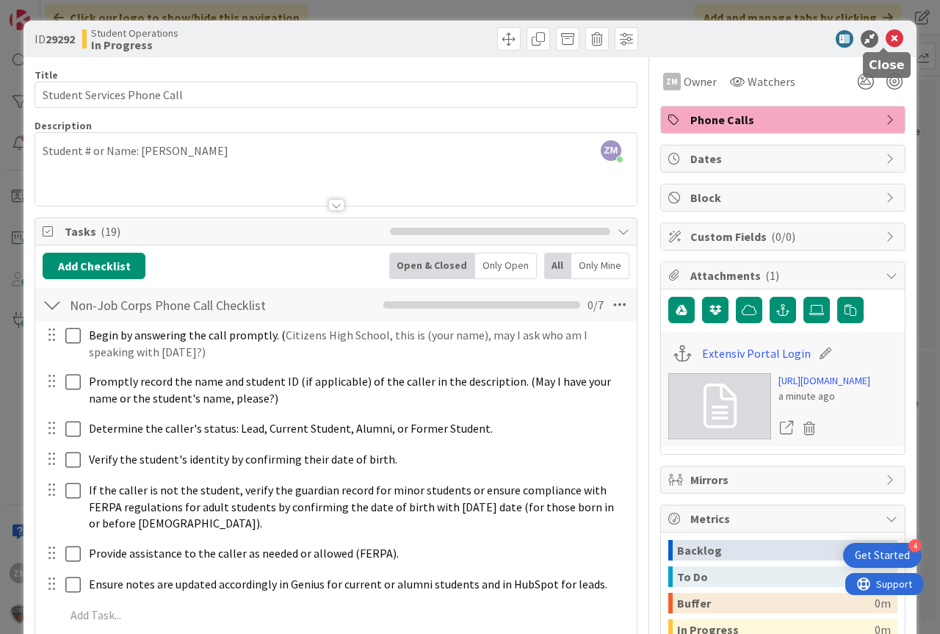
click at [885, 37] on icon at bounding box center [894, 39] width 18 height 18
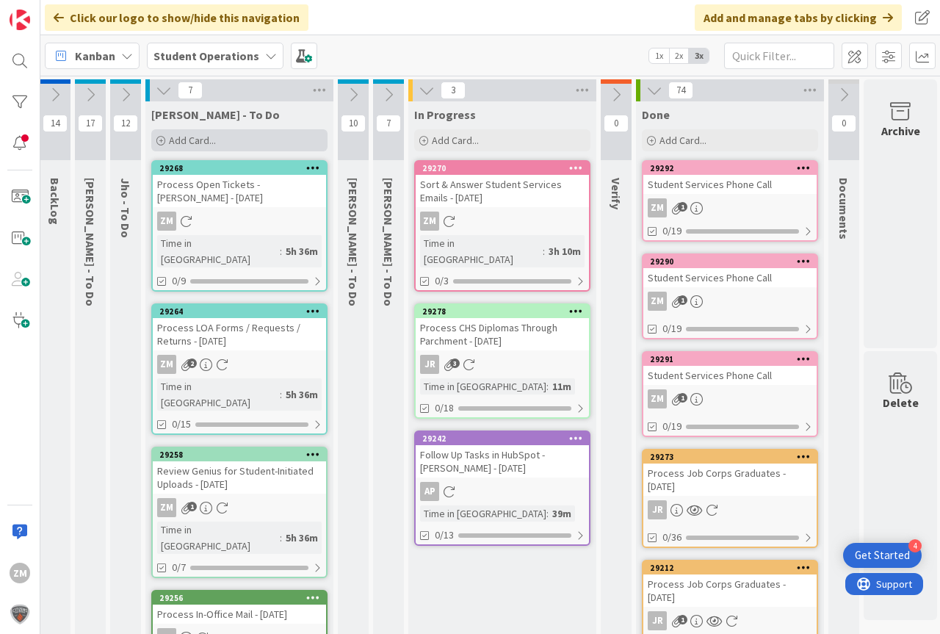
click at [185, 142] on span "Add Card..." at bounding box center [192, 140] width 47 height 13
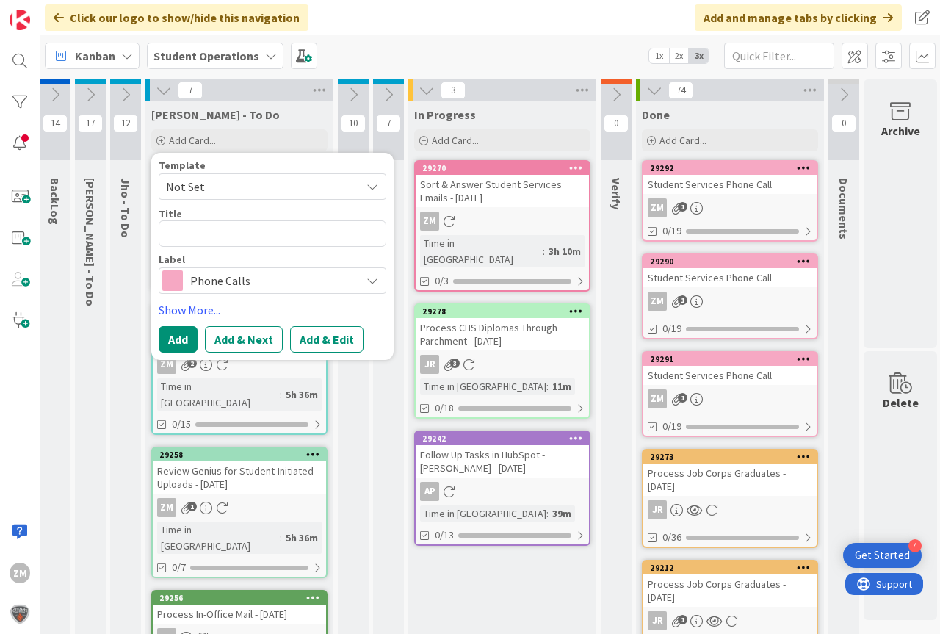
click at [372, 186] on icon at bounding box center [372, 187] width 12 height 12
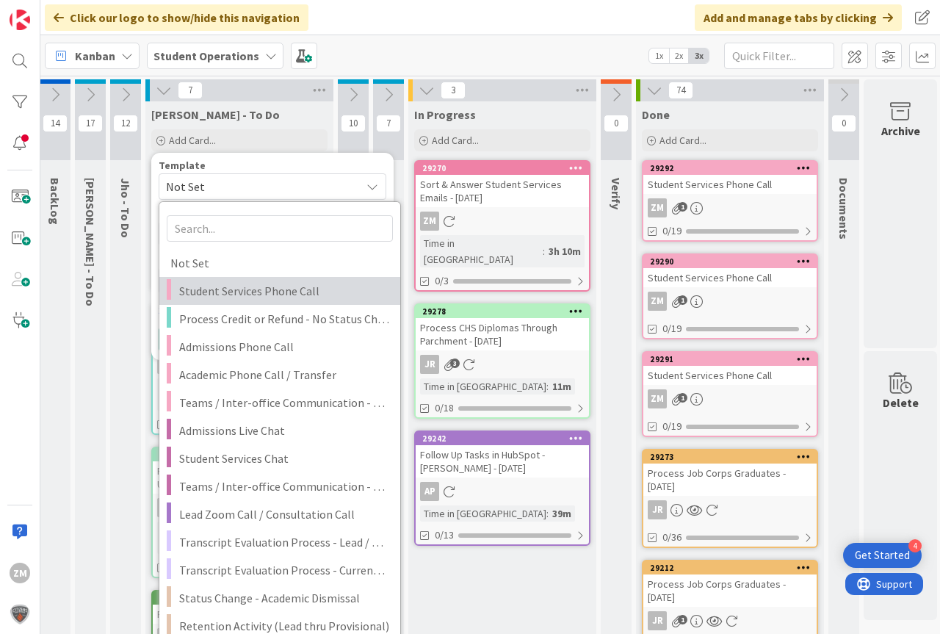
click at [258, 289] on span "Student Services Phone Call" at bounding box center [284, 290] width 210 height 19
type textarea "x"
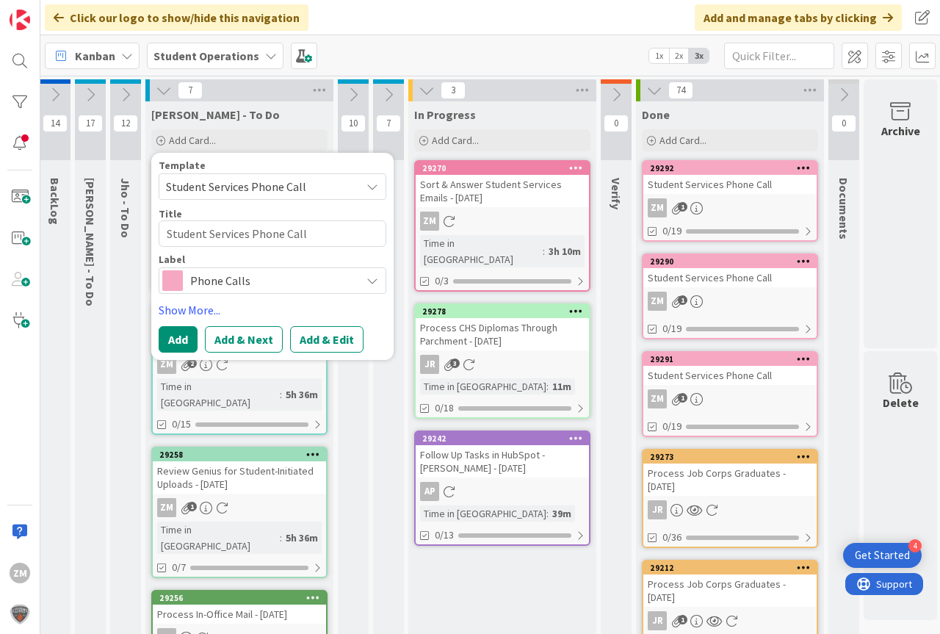
click at [335, 343] on button "Add & Edit" at bounding box center [326, 339] width 73 height 26
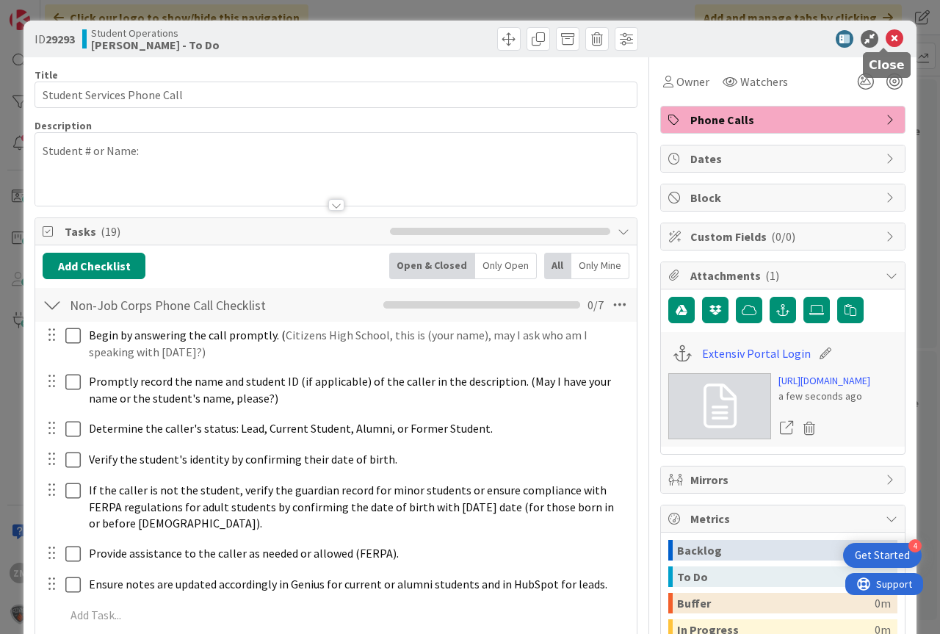
click at [885, 35] on icon at bounding box center [894, 39] width 18 height 18
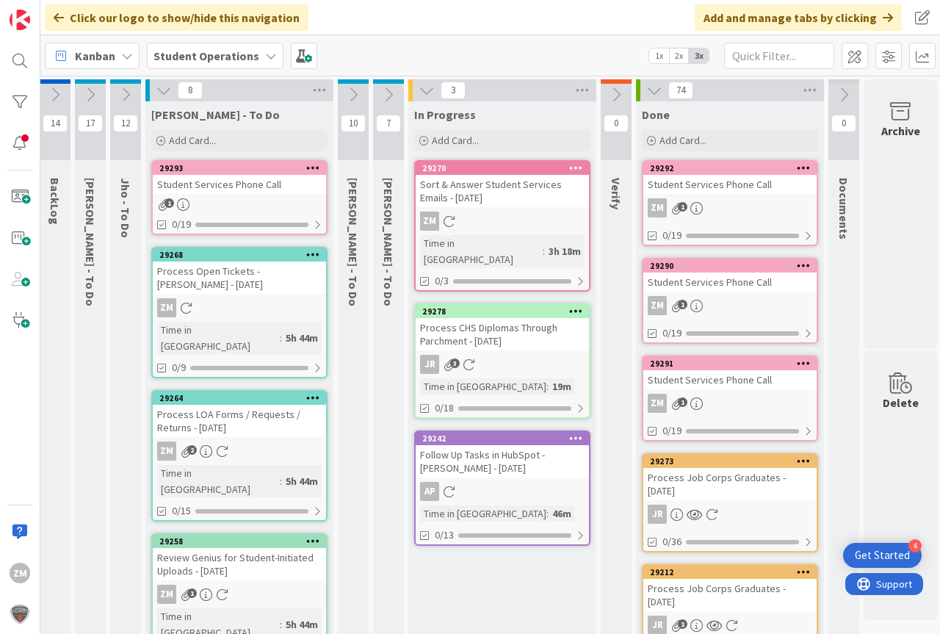
click at [311, 169] on icon at bounding box center [313, 167] width 14 height 10
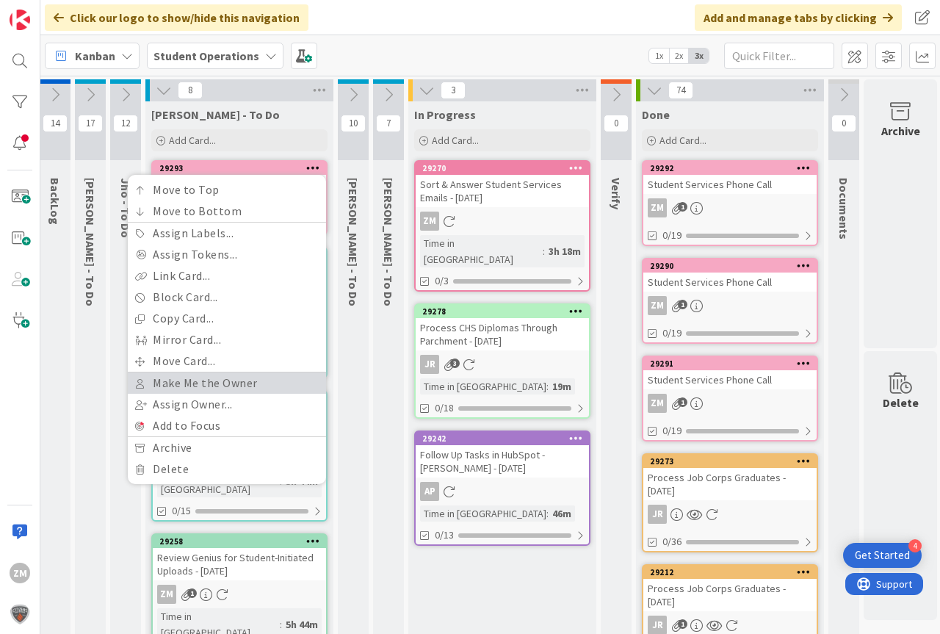
click at [206, 385] on link "Make Me the Owner" at bounding box center [227, 382] width 198 height 21
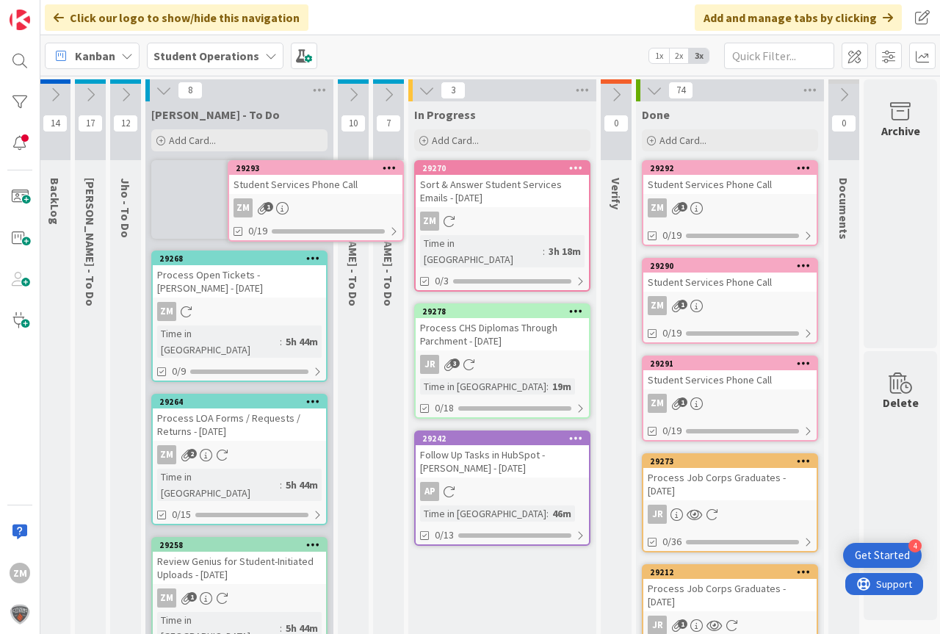
scroll to position [0, 30]
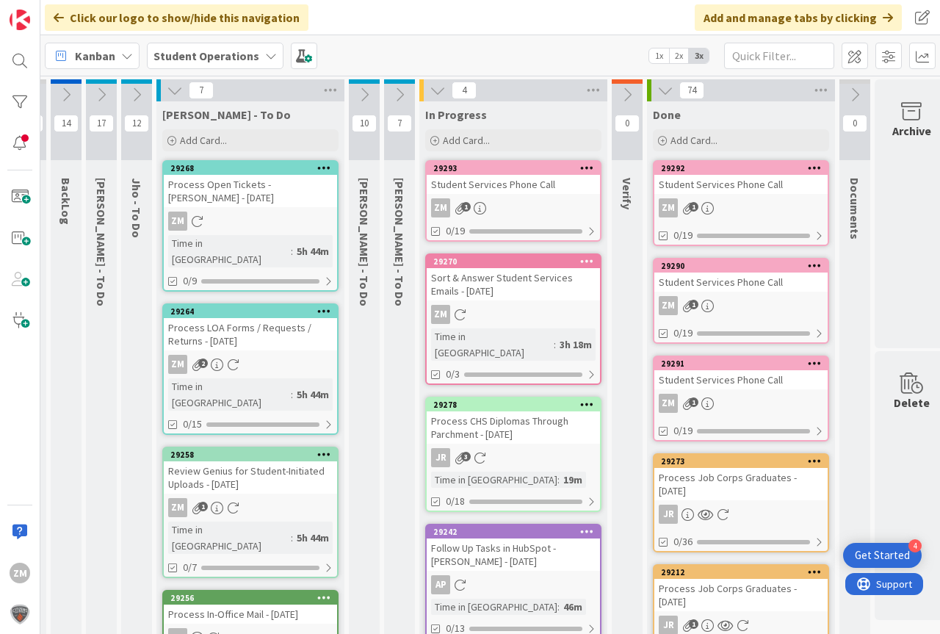
click at [507, 201] on div "ZM 1" at bounding box center [513, 207] width 173 height 19
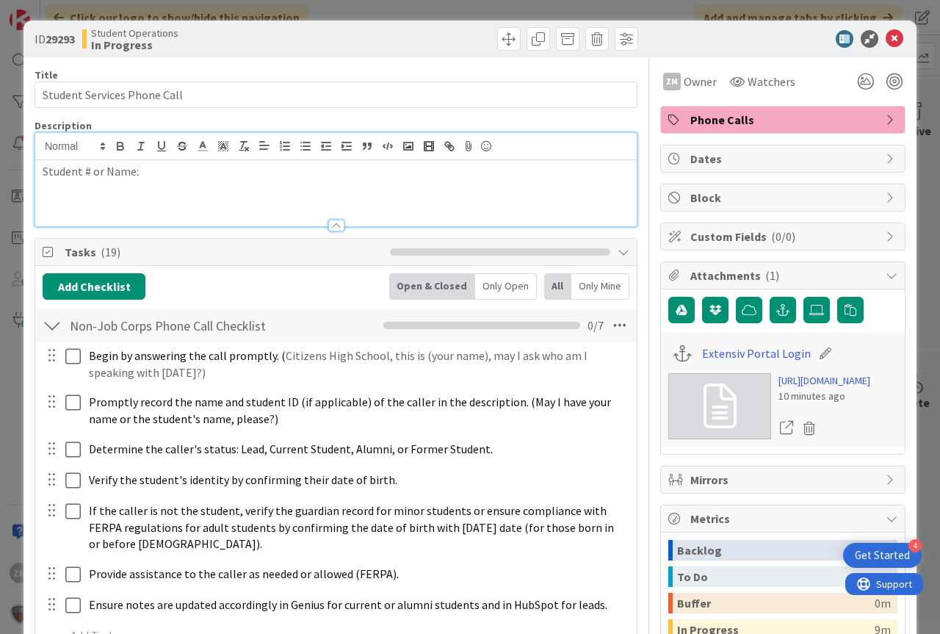
click at [174, 159] on div "Student # or Name:" at bounding box center [335, 179] width 601 height 93
click at [241, 180] on div "Student # or Name: [PERSON_NAME]" at bounding box center [335, 193] width 601 height 66
click at [885, 41] on icon at bounding box center [894, 39] width 18 height 18
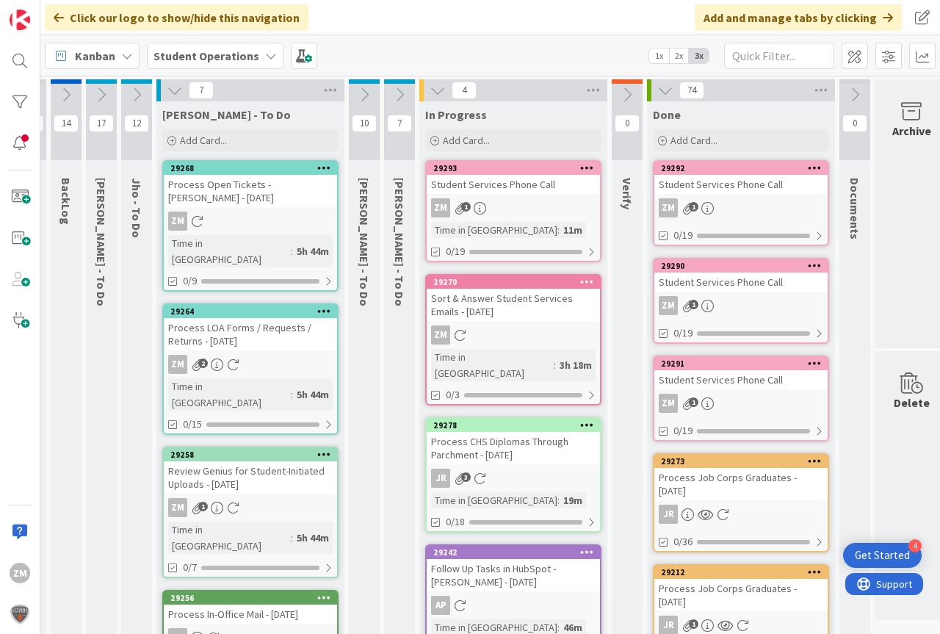
click at [518, 206] on div "ZM 1" at bounding box center [513, 207] width 173 height 19
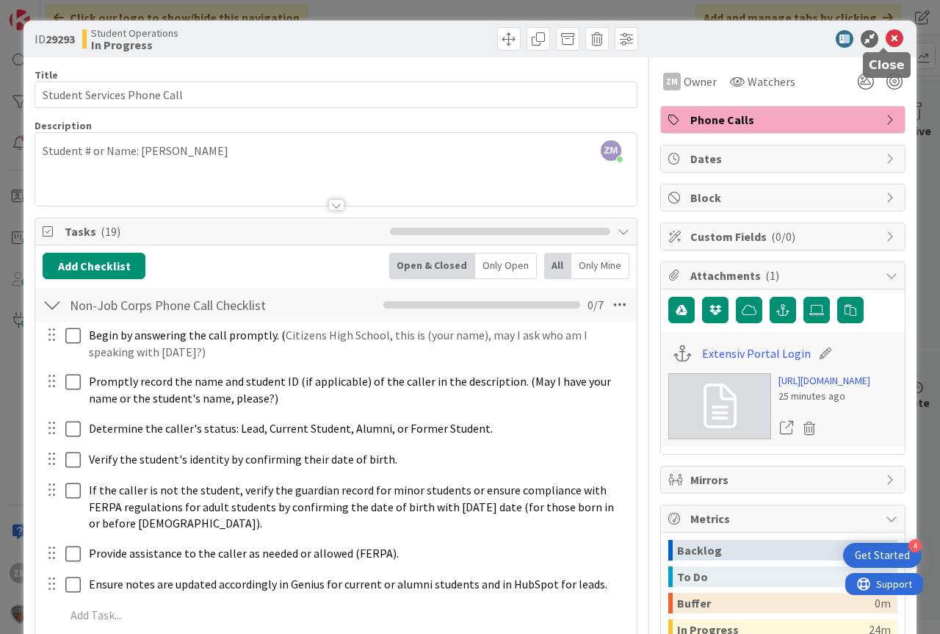
drag, startPoint x: 882, startPoint y: 31, endPoint x: 819, endPoint y: 65, distance: 71.9
click at [885, 31] on icon at bounding box center [894, 39] width 18 height 18
